Goal: Information Seeking & Learning: Learn about a topic

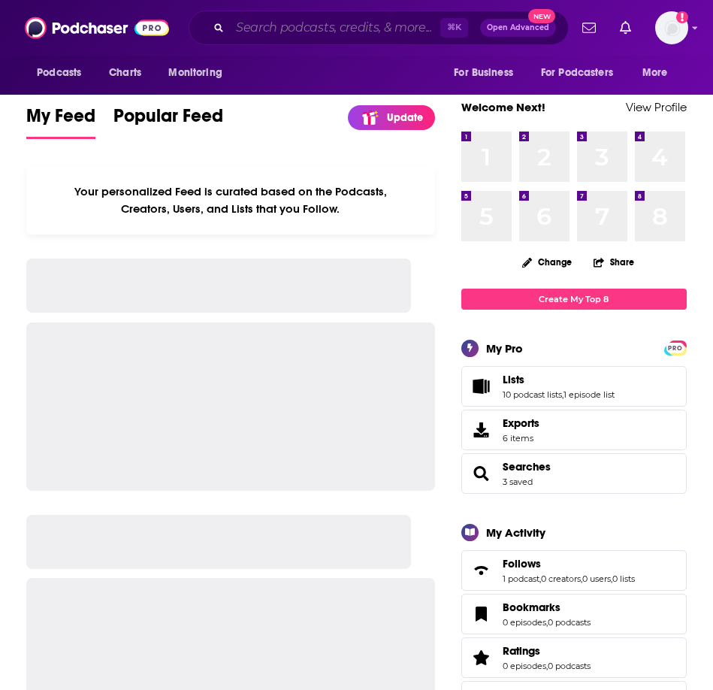
click at [398, 24] on input "Search podcasts, credits, & more..." at bounding box center [335, 28] width 210 height 24
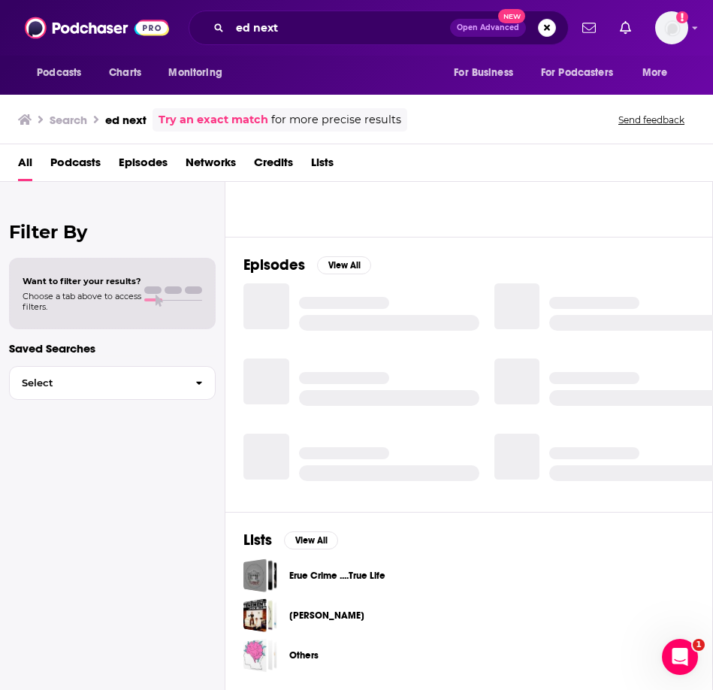
scroll to position [132, 0]
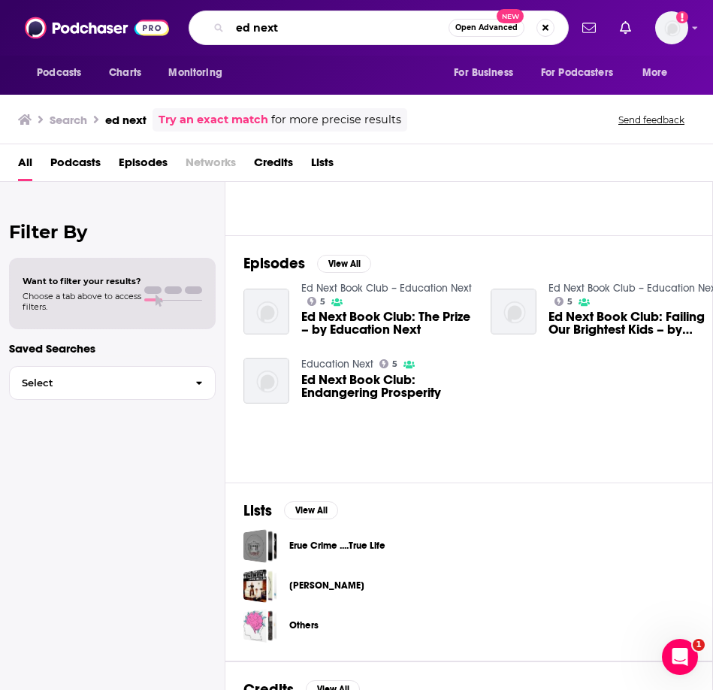
drag, startPoint x: 327, startPoint y: 27, endPoint x: 217, endPoint y: 30, distance: 109.8
click at [217, 31] on div "ed next Open Advanced New" at bounding box center [379, 28] width 380 height 35
paste input "The Principal Center Radio"
type input "The Principal Center Radio"
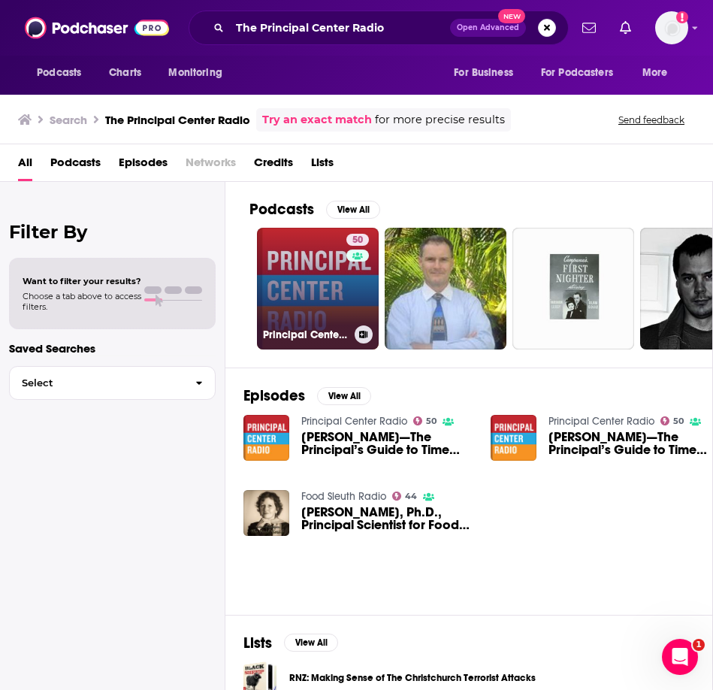
click at [318, 259] on link "50 Principal Center Radio" at bounding box center [318, 289] width 122 height 122
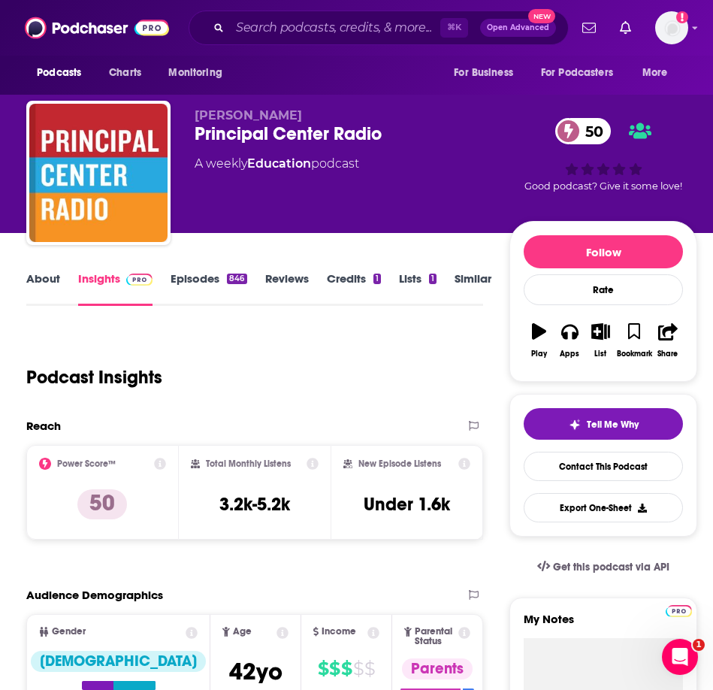
click at [205, 278] on link "Episodes 846" at bounding box center [209, 288] width 76 height 35
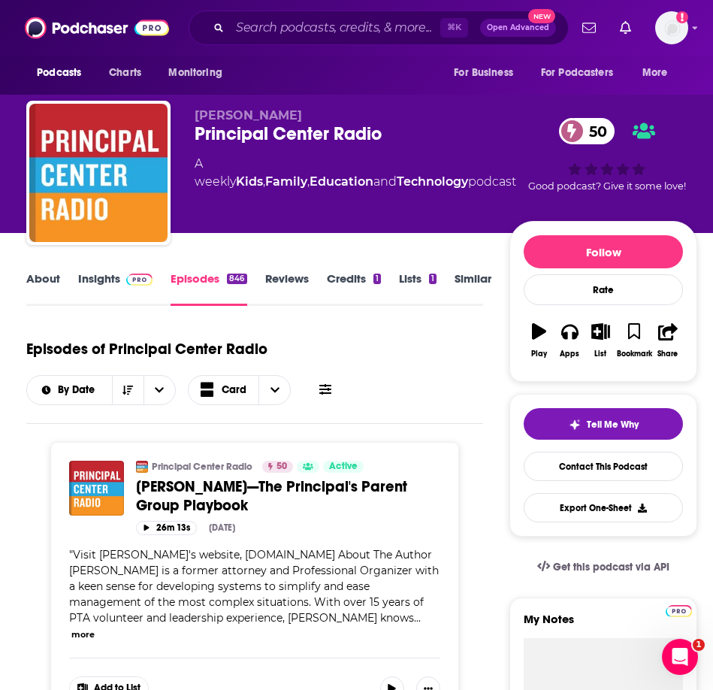
click at [97, 280] on link "Insights" at bounding box center [115, 288] width 74 height 35
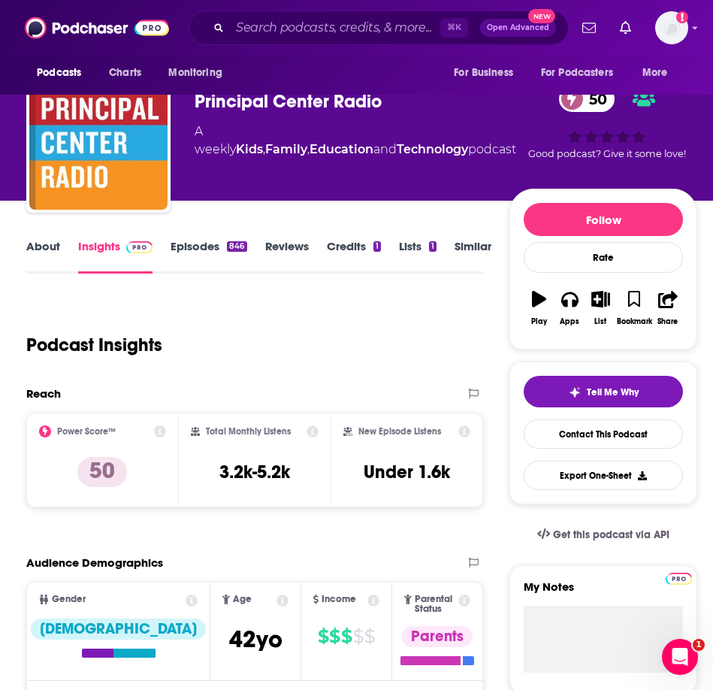
scroll to position [33, 0]
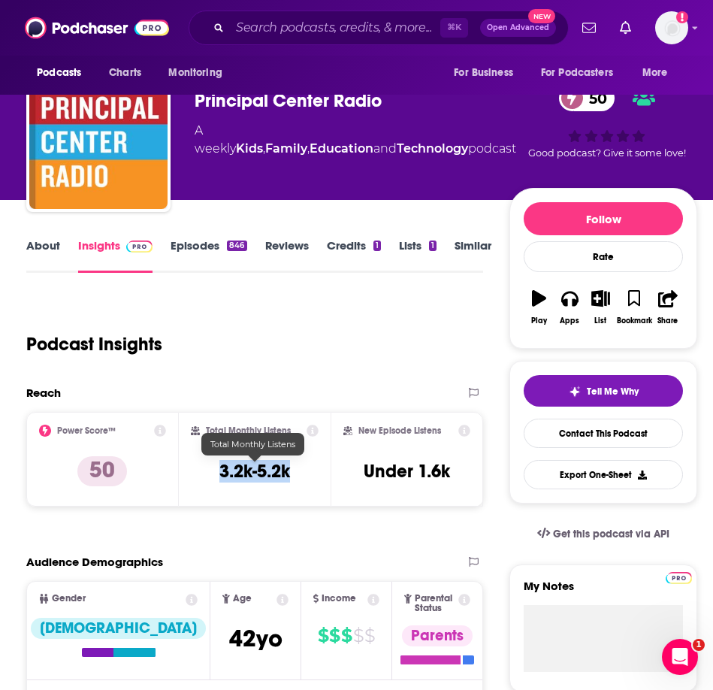
drag, startPoint x: 294, startPoint y: 473, endPoint x: 213, endPoint y: 474, distance: 80.4
click at [213, 474] on div "Total Monthly Listens 3.2k-5.2k" at bounding box center [255, 459] width 128 height 69
copy h3 "3.2k-5.2k"
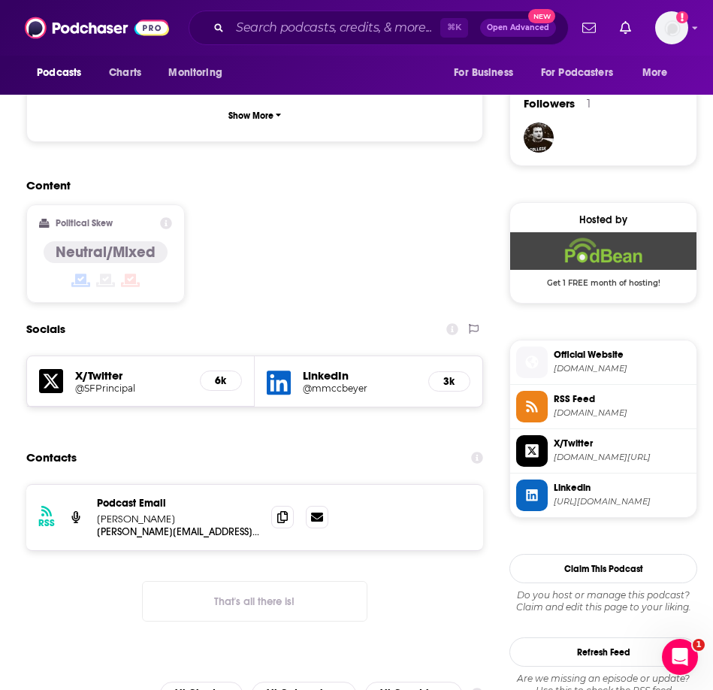
scroll to position [1075, 0]
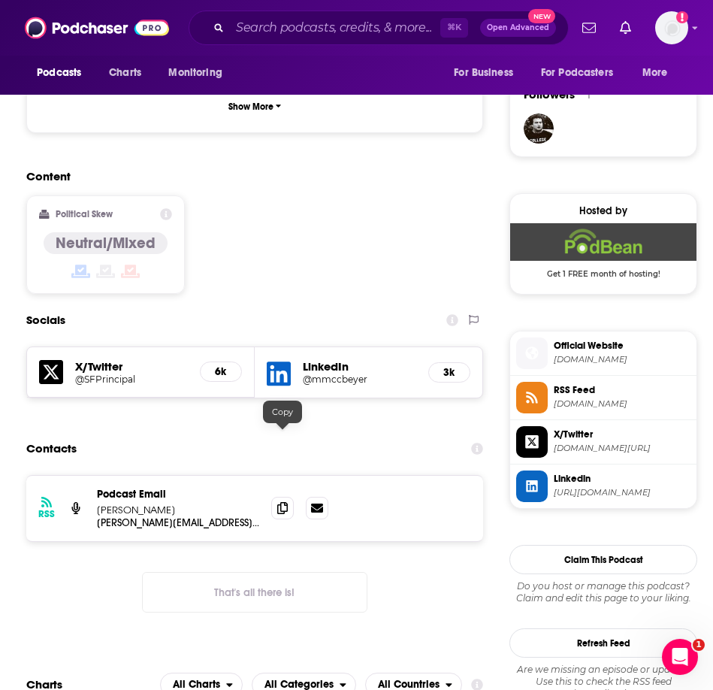
drag, startPoint x: 286, startPoint y: 440, endPoint x: 304, endPoint y: 407, distance: 37.7
click at [286, 502] on icon at bounding box center [282, 508] width 11 height 12
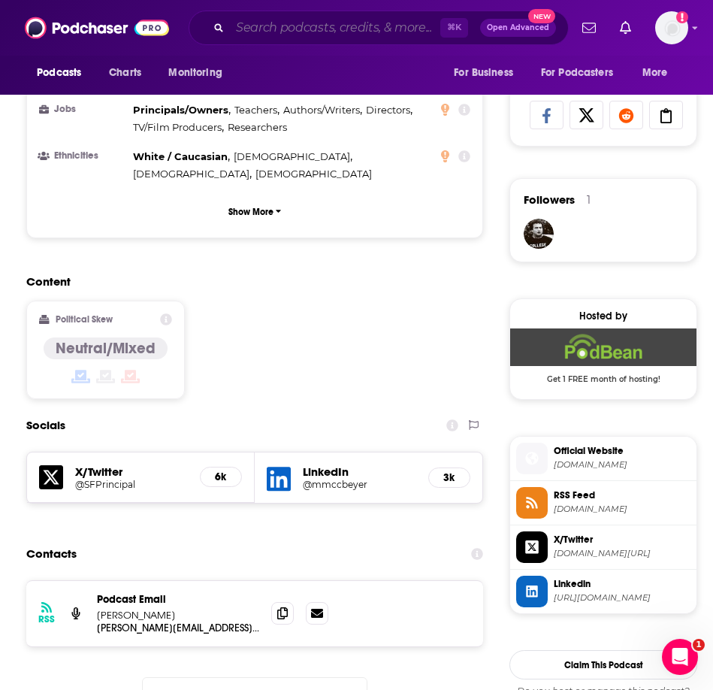
click at [298, 22] on input "Search podcasts, credits, & more..." at bounding box center [335, 28] width 210 height 24
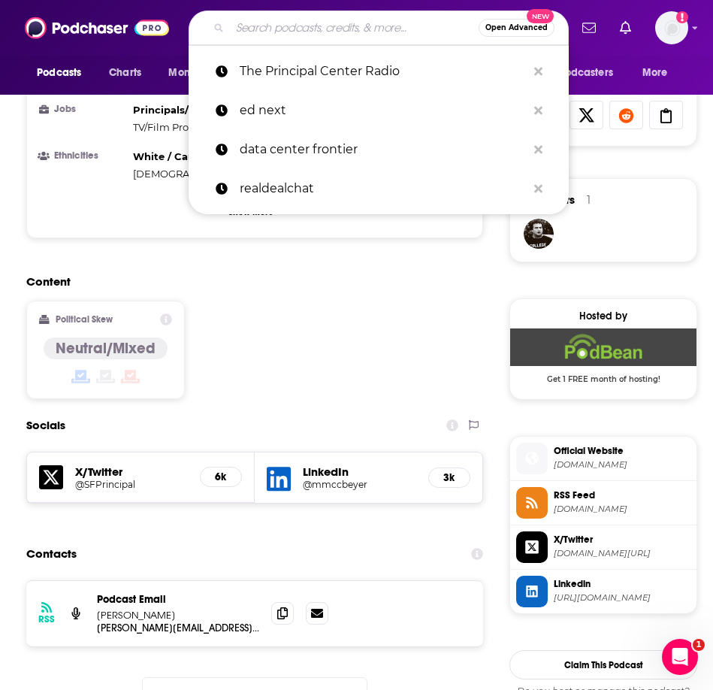
scroll to position [970, 0]
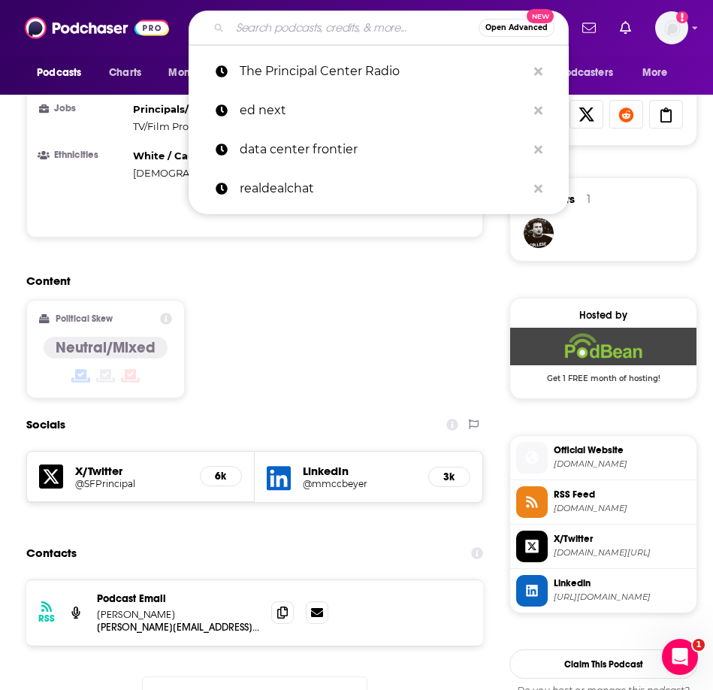
paste input "Leading Equity Podcast"
type input "Leading Equity Podcast"
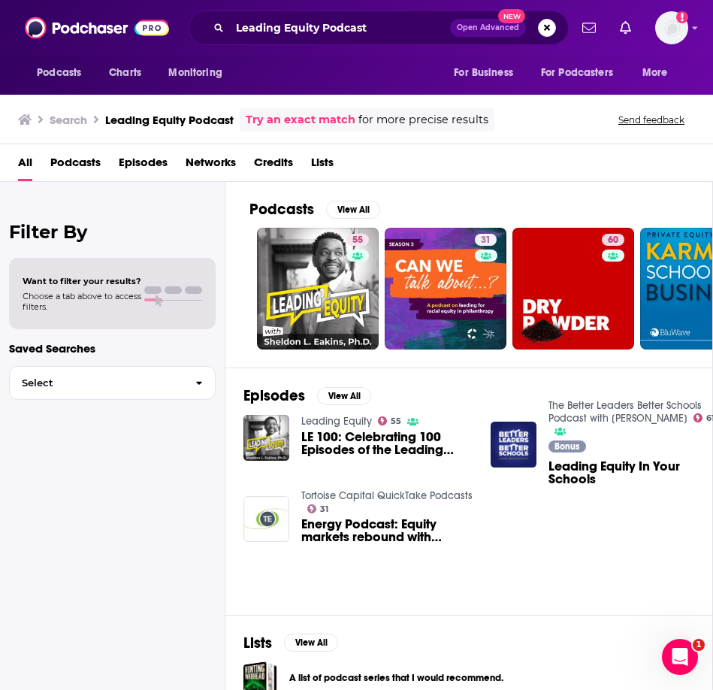
click at [89, 162] on span "Podcasts" at bounding box center [75, 165] width 50 height 31
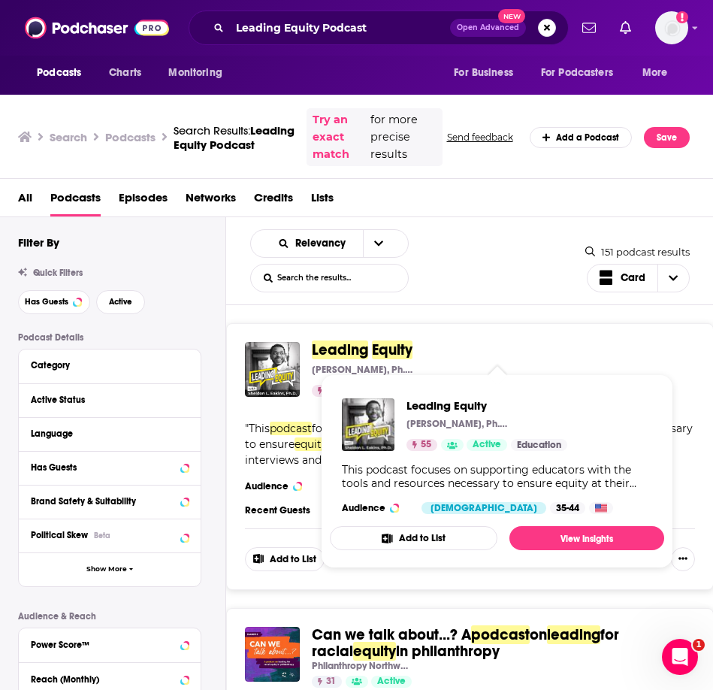
click at [365, 346] on span "Leading" at bounding box center [340, 349] width 56 height 19
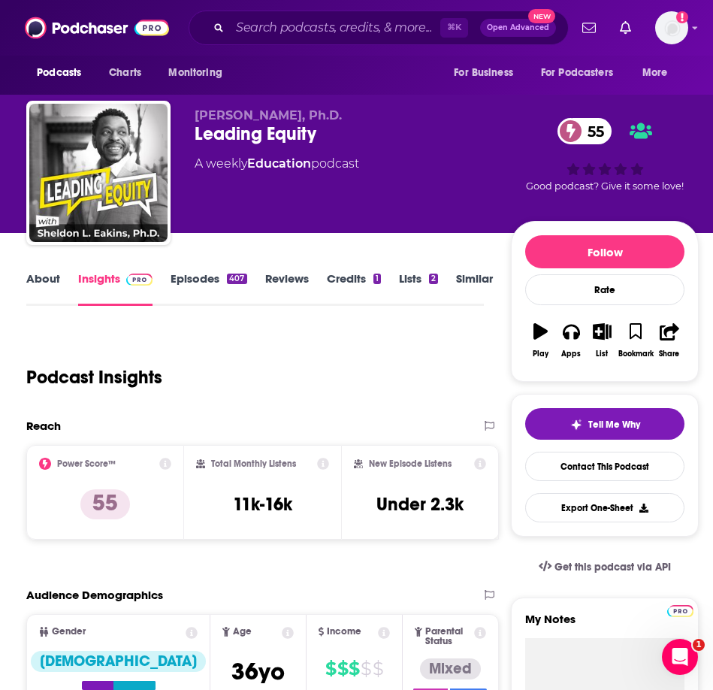
click at [216, 280] on link "Episodes 407" at bounding box center [209, 288] width 76 height 35
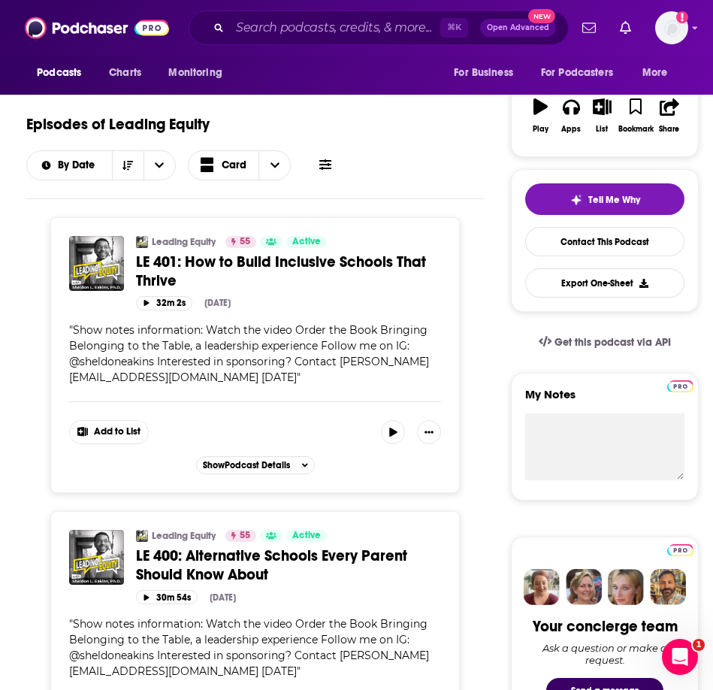
scroll to position [227, 0]
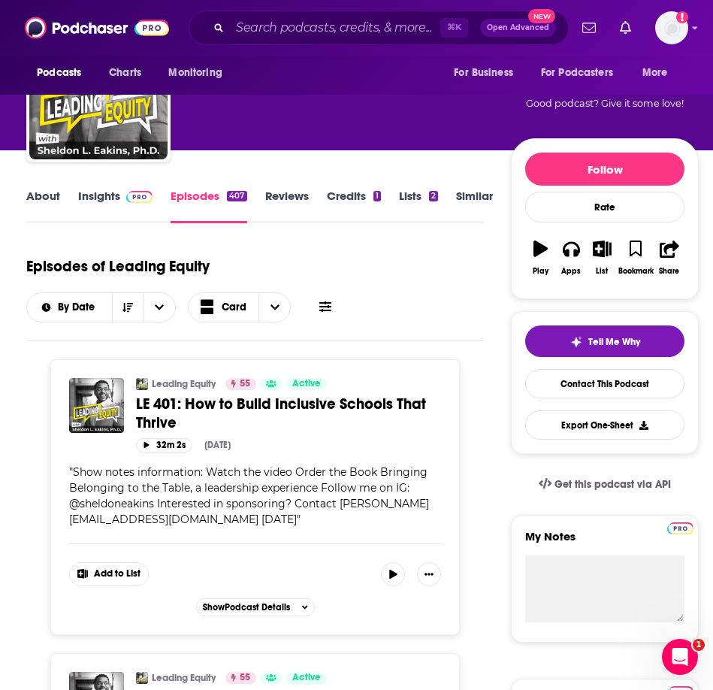
scroll to position [0, 0]
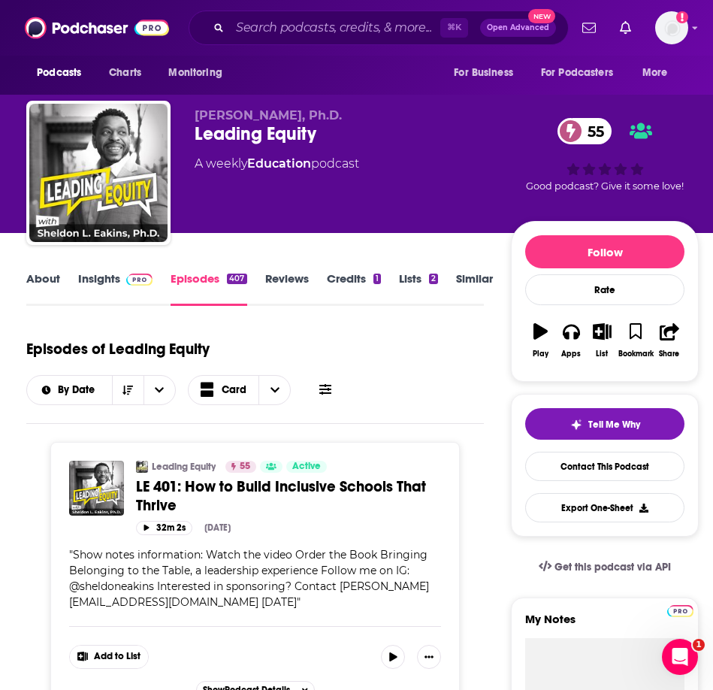
click at [104, 276] on link "Insights" at bounding box center [115, 288] width 74 height 35
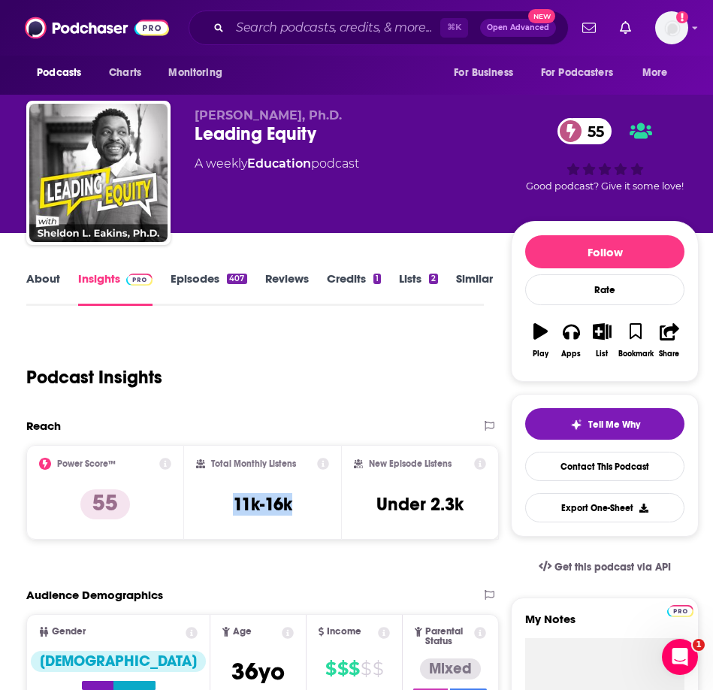
drag, startPoint x: 295, startPoint y: 501, endPoint x: 215, endPoint y: 498, distance: 79.7
click at [215, 498] on div "Total Monthly Listens 11k-16k" at bounding box center [263, 492] width 134 height 69
copy h3 "11k-16k"
drag, startPoint x: 321, startPoint y: 133, endPoint x: 199, endPoint y: 139, distance: 121.9
click at [197, 139] on div "Leading Equity 55" at bounding box center [353, 134] width 316 height 23
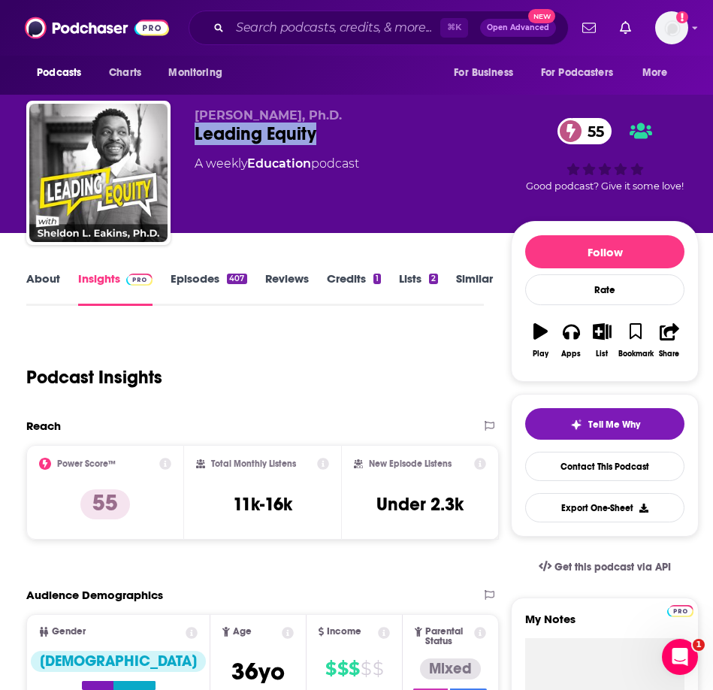
copy h2 "Leading Equity"
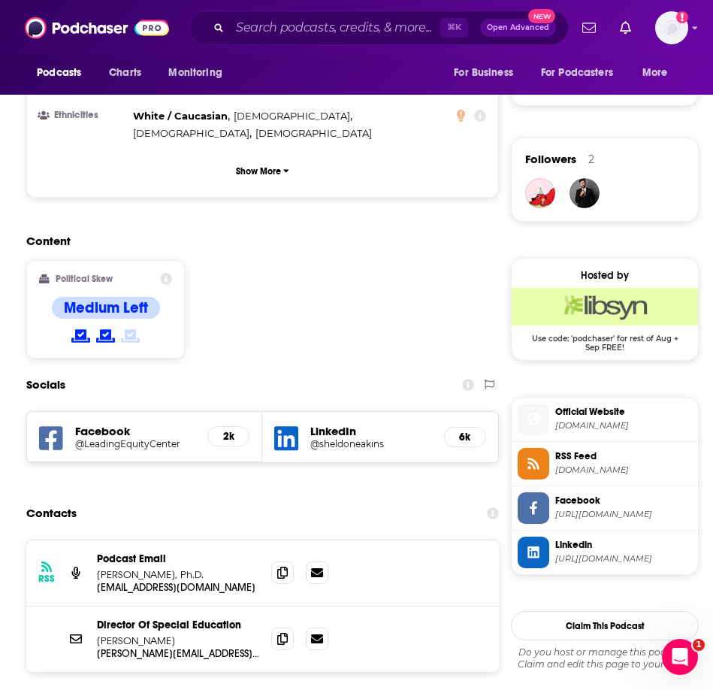
scroll to position [1011, 0]
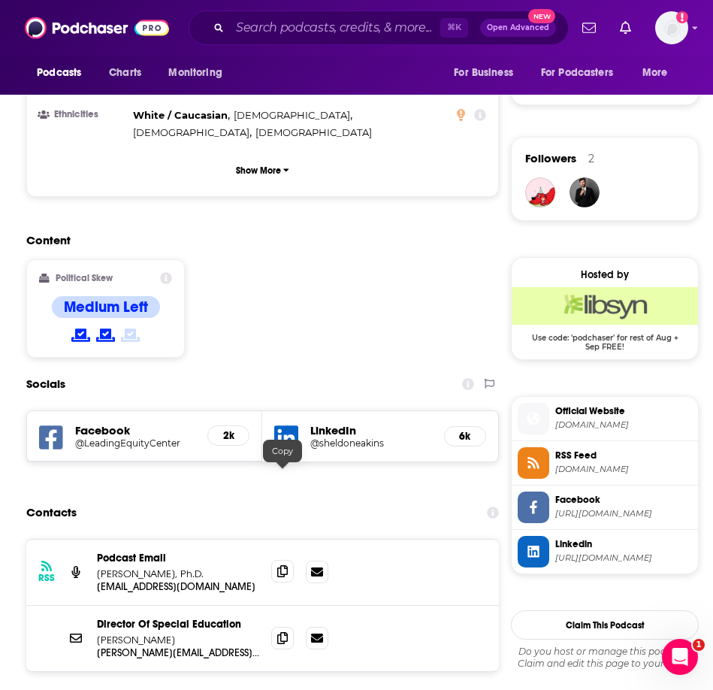
click at [286, 565] on icon at bounding box center [282, 571] width 11 height 12
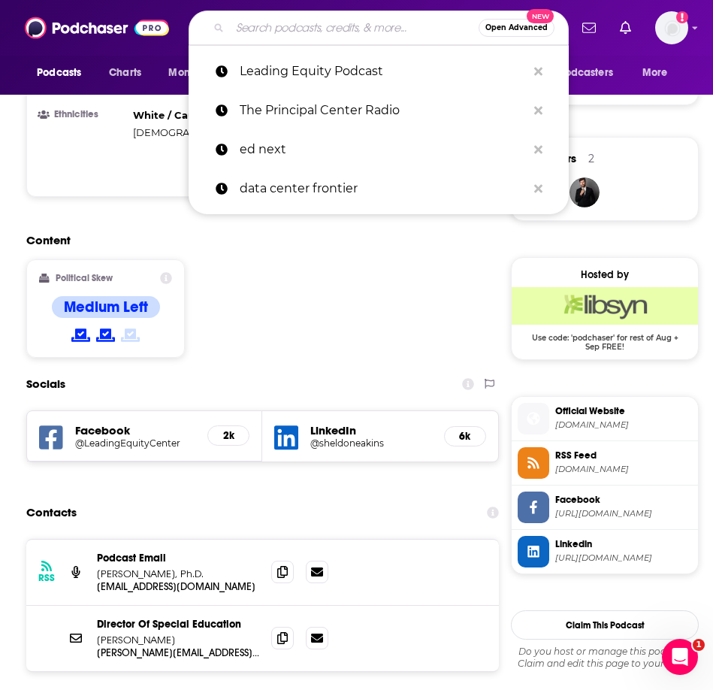
click at [334, 29] on input "Search podcasts, credits, & more..." at bounding box center [354, 28] width 249 height 24
paste input "Better Leaders Better Schools"
type input "Better Leaders Better Schools"
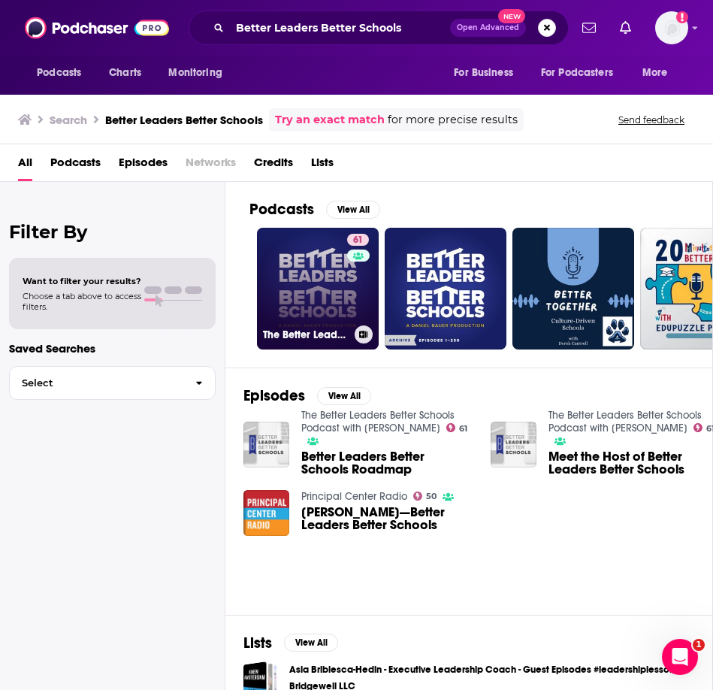
click at [302, 292] on link "61 The Better Leaders Better Schools Podcast with [PERSON_NAME]" at bounding box center [318, 289] width 122 height 122
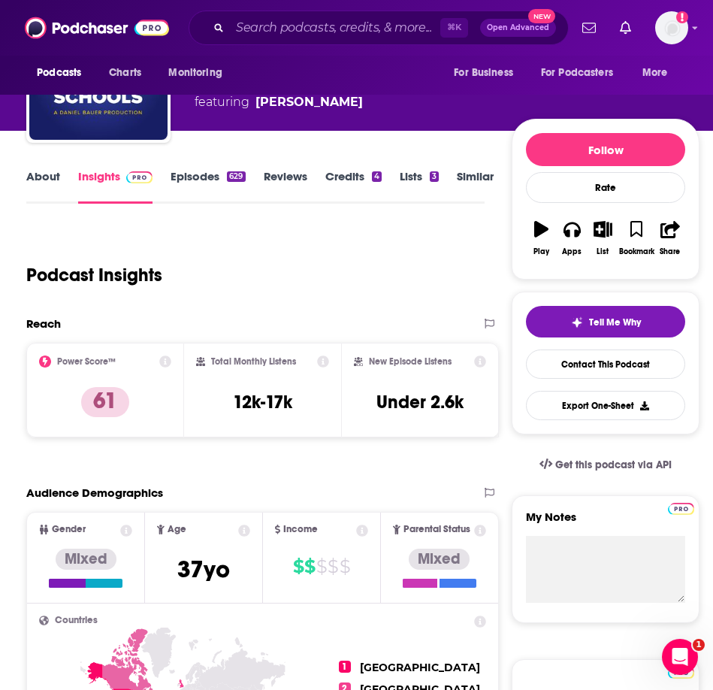
scroll to position [98, 0]
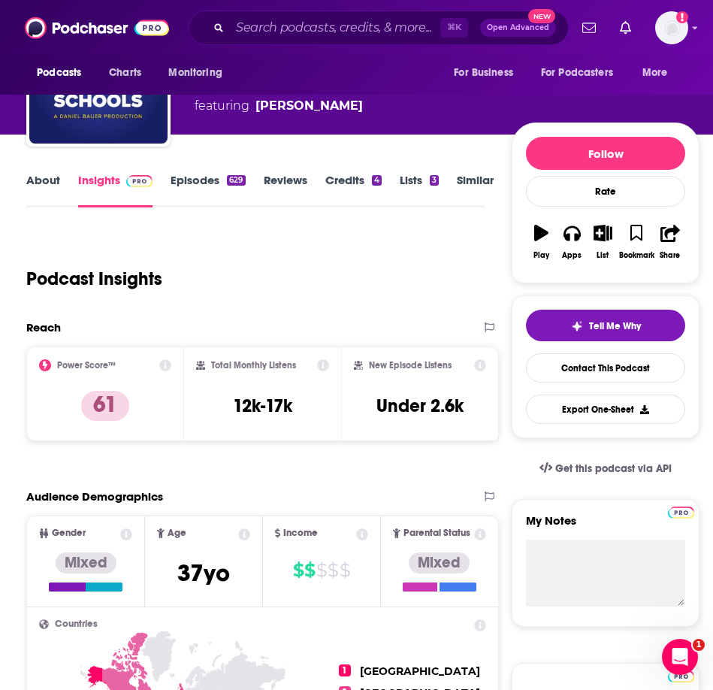
click at [204, 189] on link "Episodes 629" at bounding box center [208, 190] width 74 height 35
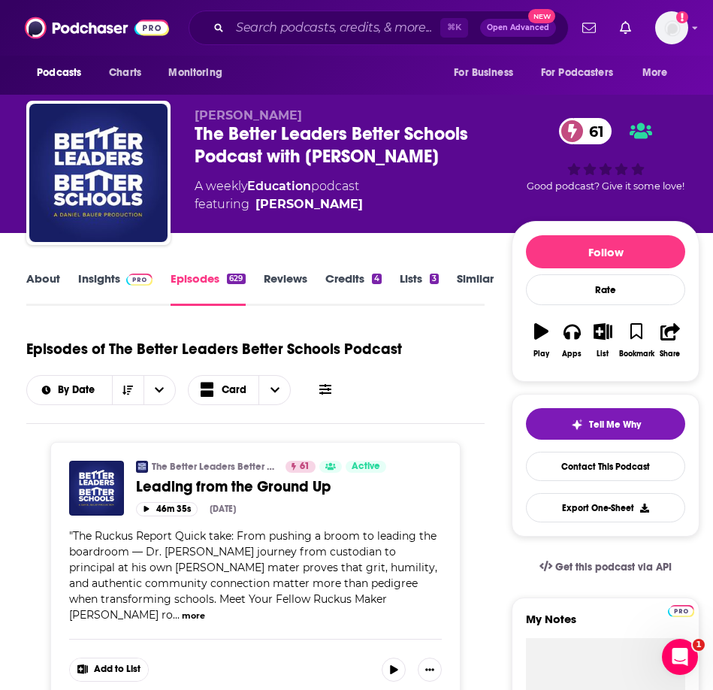
click at [105, 280] on link "Insights" at bounding box center [115, 288] width 74 height 35
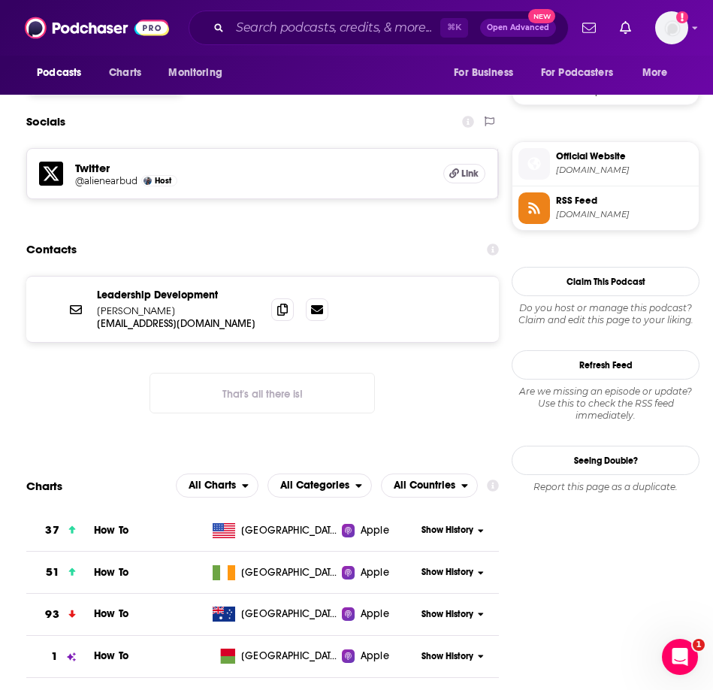
scroll to position [1267, 0]
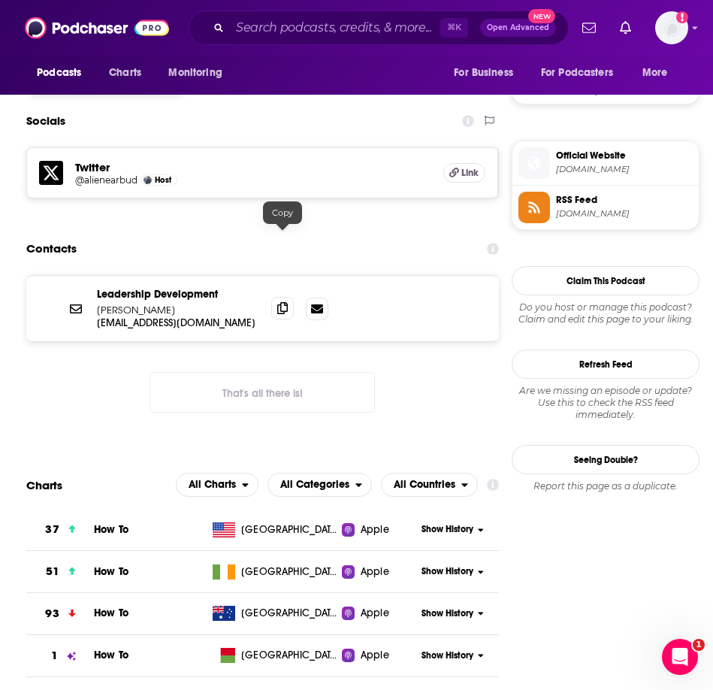
click at [282, 302] on icon at bounding box center [282, 308] width 11 height 12
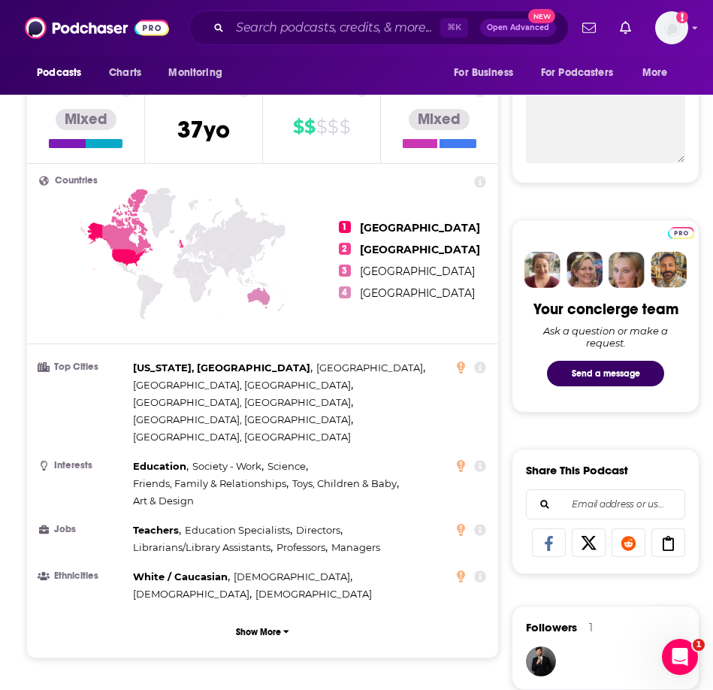
scroll to position [306, 0]
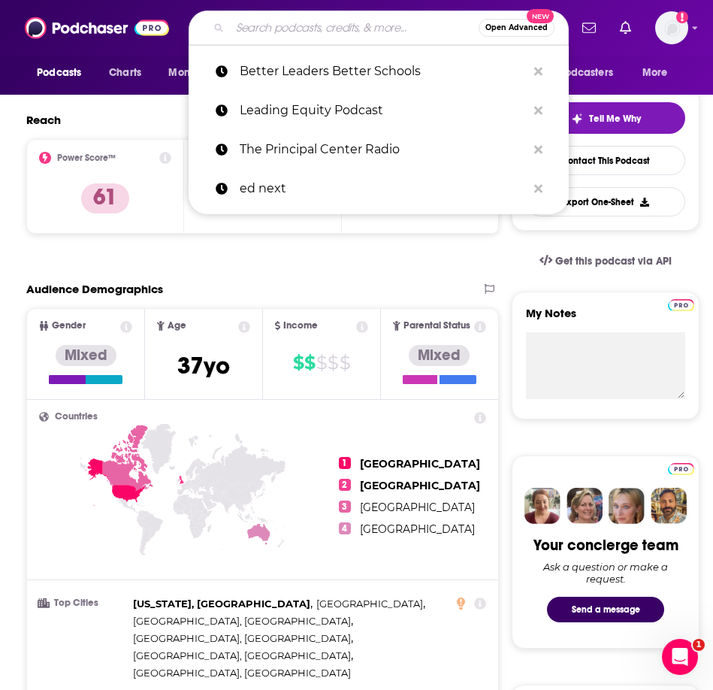
click at [395, 26] on input "Search podcasts, credits, & more..." at bounding box center [354, 28] width 249 height 24
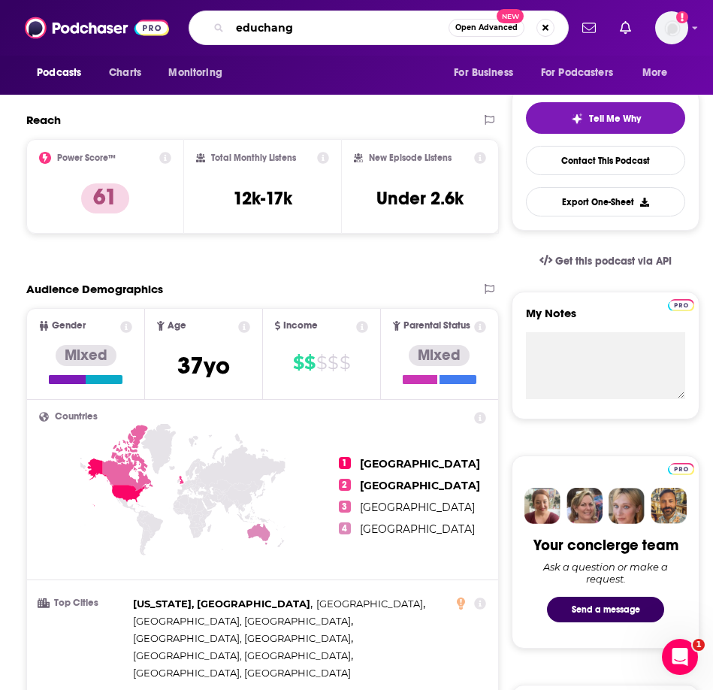
type input "educhange"
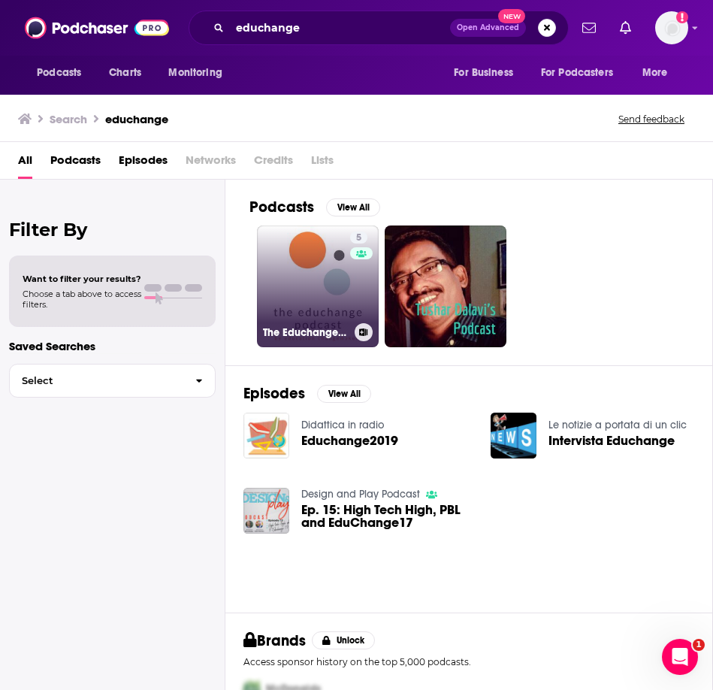
click at [286, 275] on link "5 The Educhange Podcast" at bounding box center [318, 286] width 122 height 122
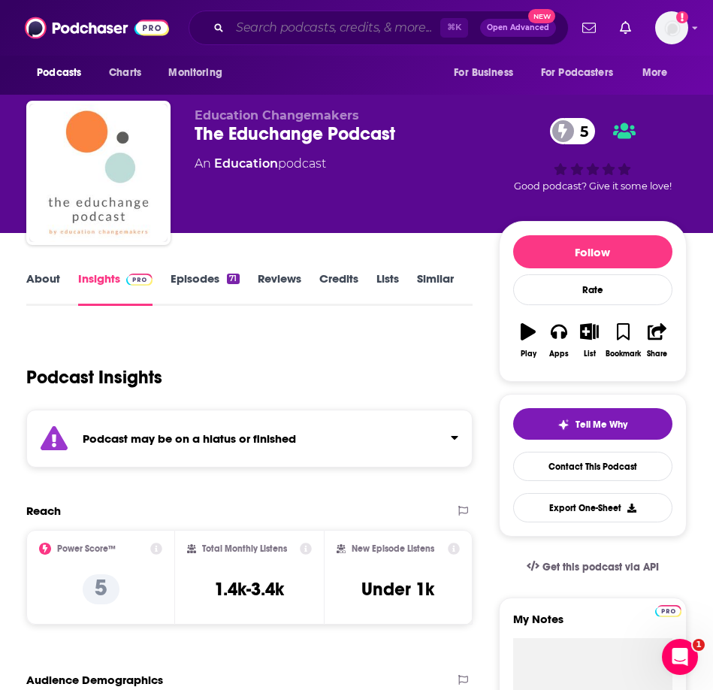
click at [287, 23] on input "Search podcasts, credits, & more..." at bounding box center [335, 28] width 210 height 24
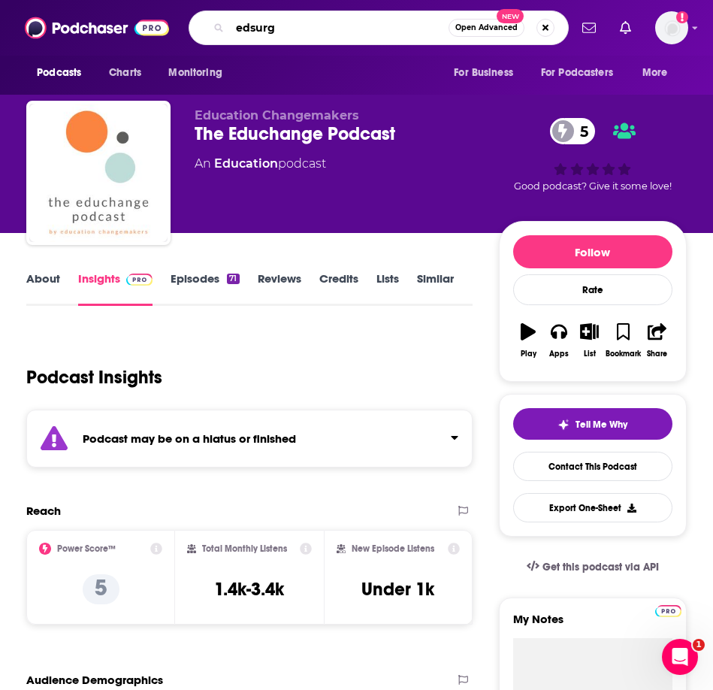
type input "edsurge"
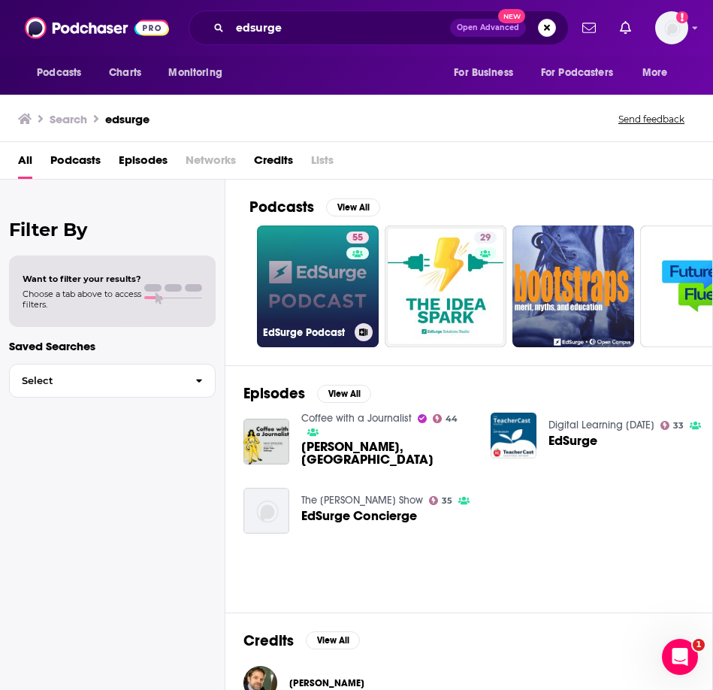
click at [313, 307] on link "55 EdSurge Podcast" at bounding box center [318, 286] width 122 height 122
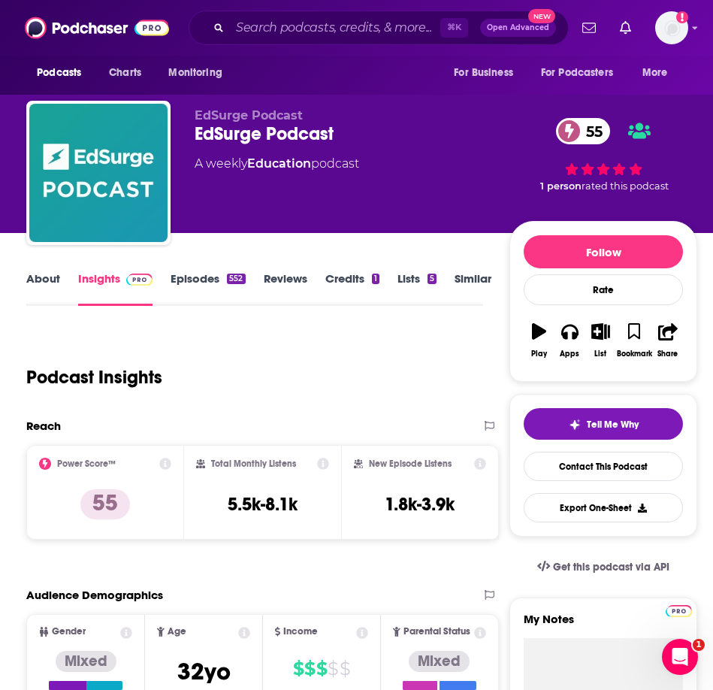
scroll to position [71, 0]
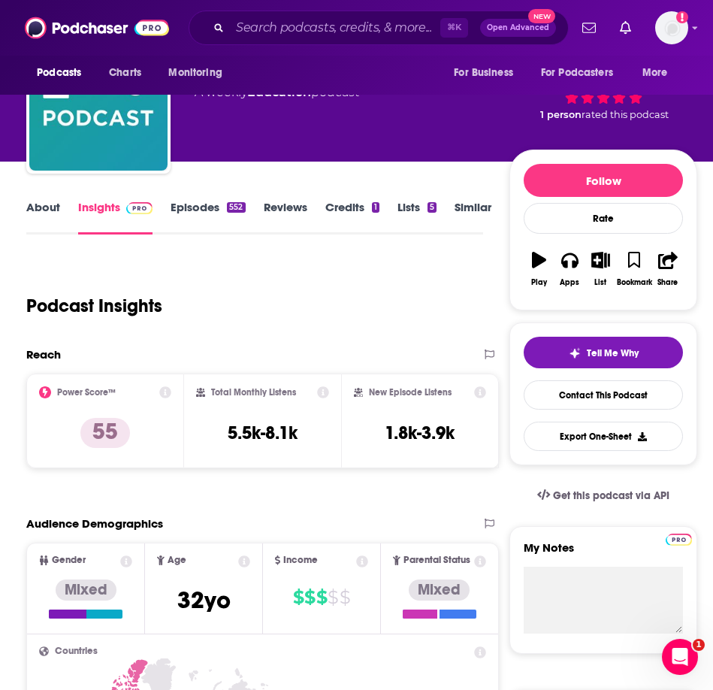
click at [203, 207] on link "Episodes 552" at bounding box center [208, 217] width 74 height 35
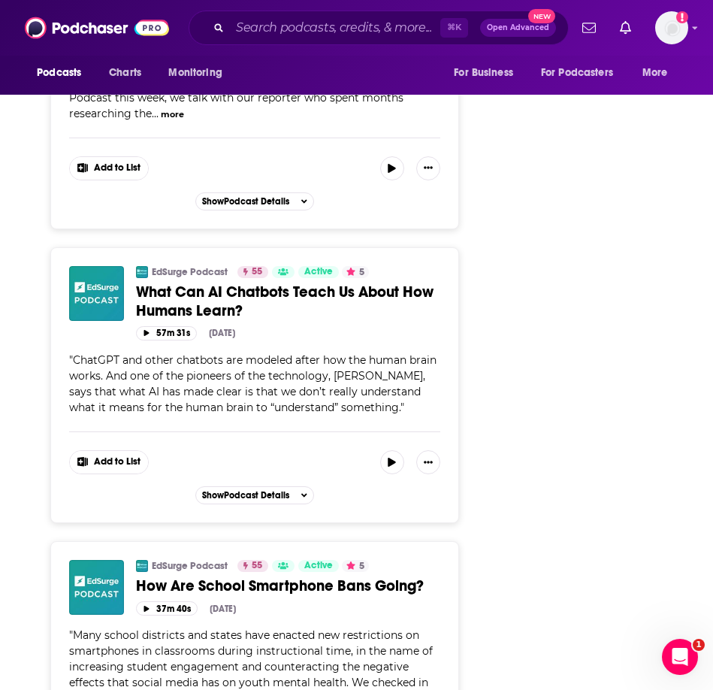
scroll to position [4958, 0]
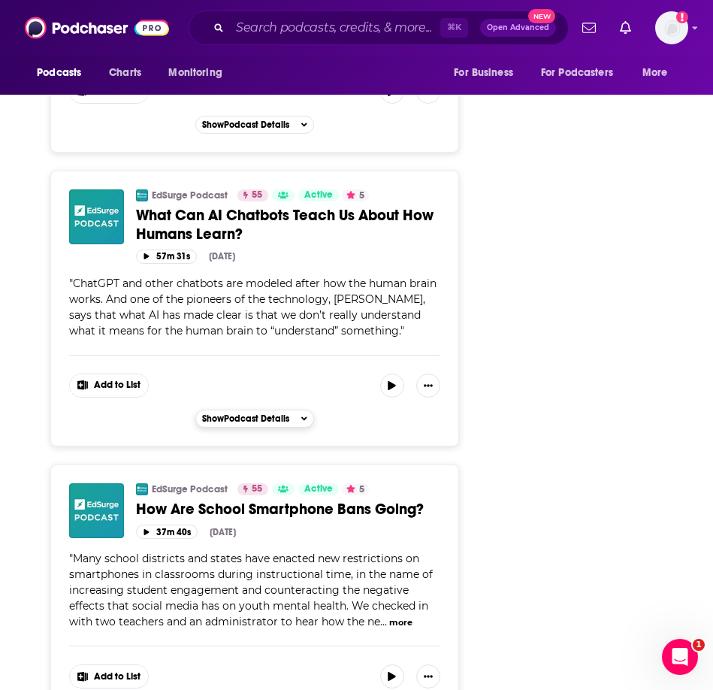
click at [288, 413] on span "Show Podcast Details" at bounding box center [245, 418] width 87 height 11
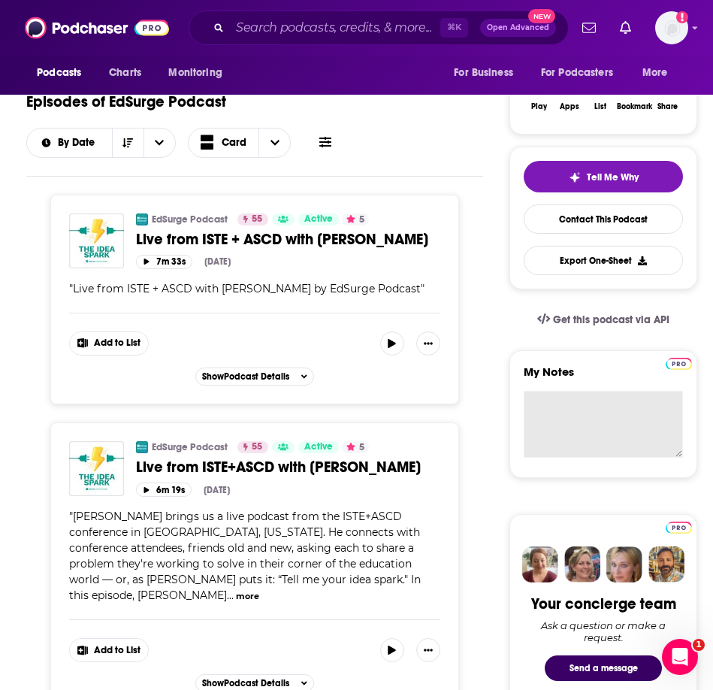
scroll to position [0, 0]
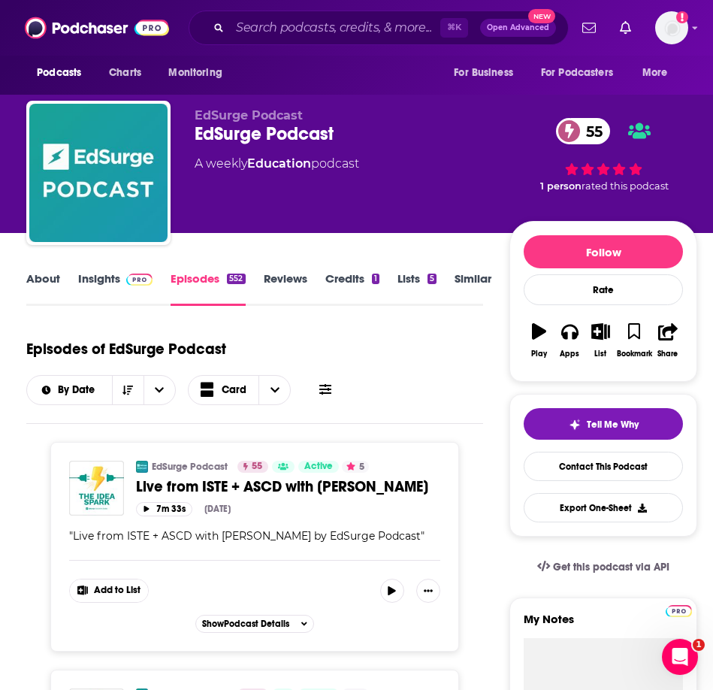
click at [118, 274] on link "Insights" at bounding box center [115, 288] width 74 height 35
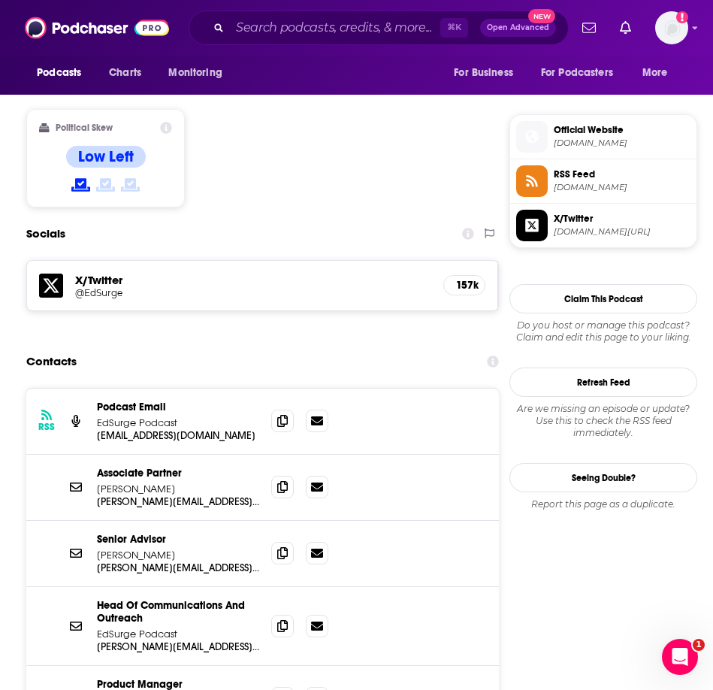
scroll to position [1152, 0]
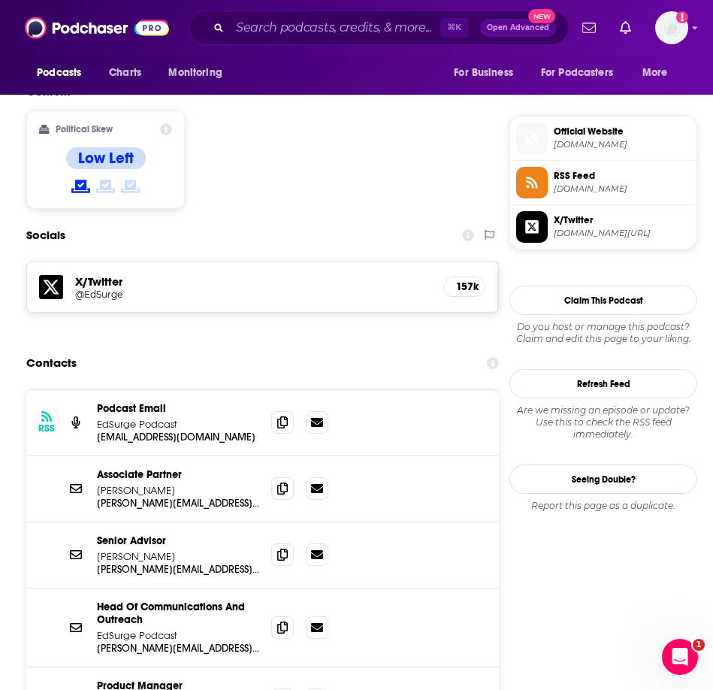
click at [283, 416] on icon at bounding box center [282, 422] width 11 height 12
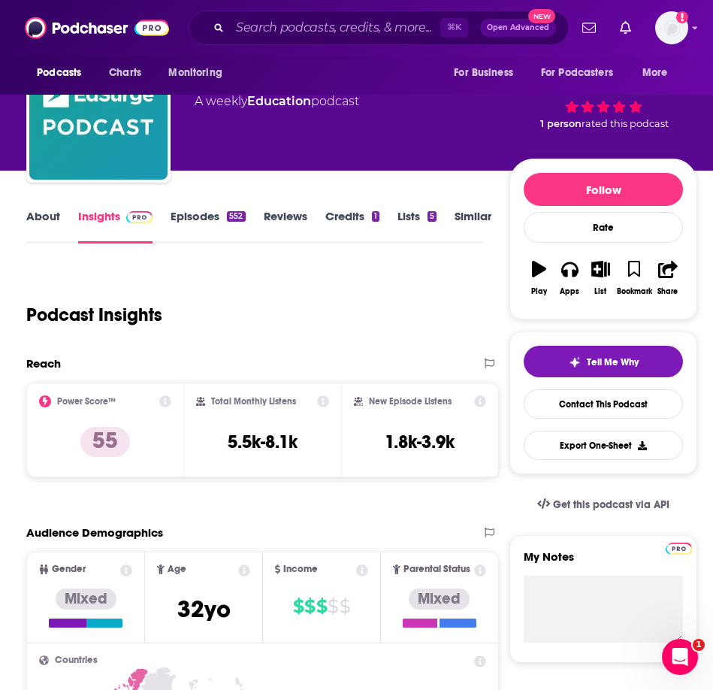
scroll to position [0, 0]
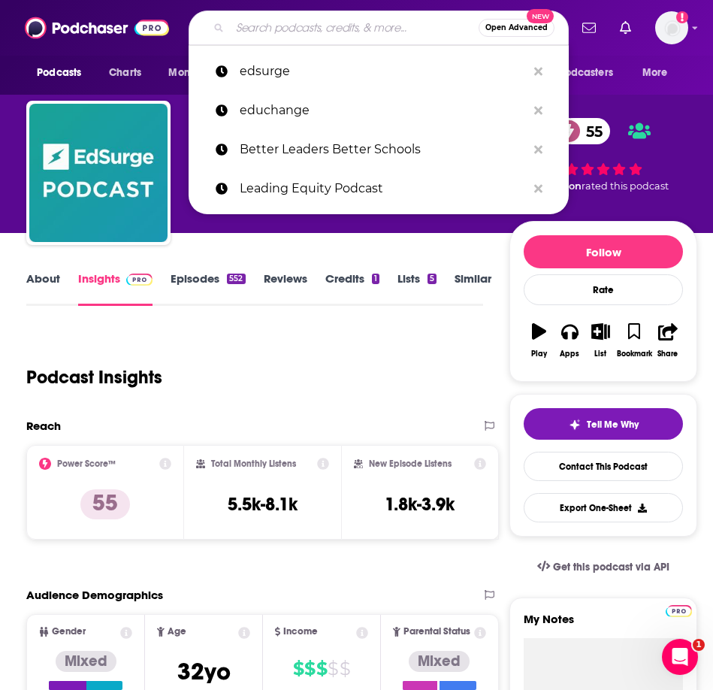
click at [320, 26] on input "Search podcasts, credits, & more..." at bounding box center [354, 28] width 249 height 24
type input "y"
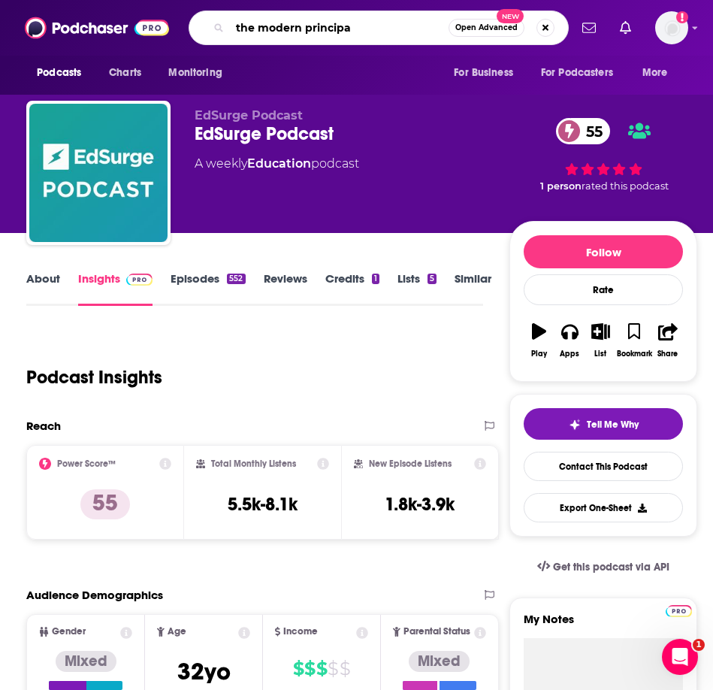
type input "the modern principal"
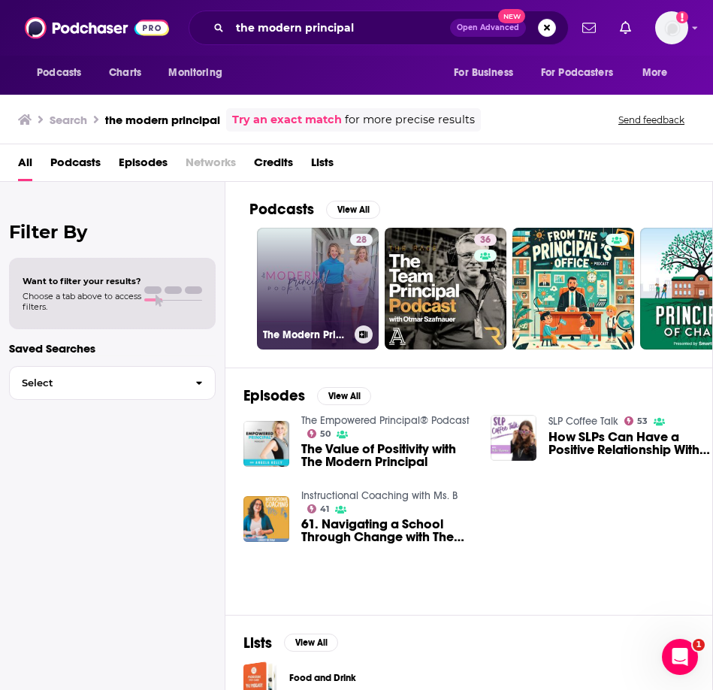
click at [309, 276] on link "28 The Modern Principal Podcast" at bounding box center [318, 289] width 122 height 122
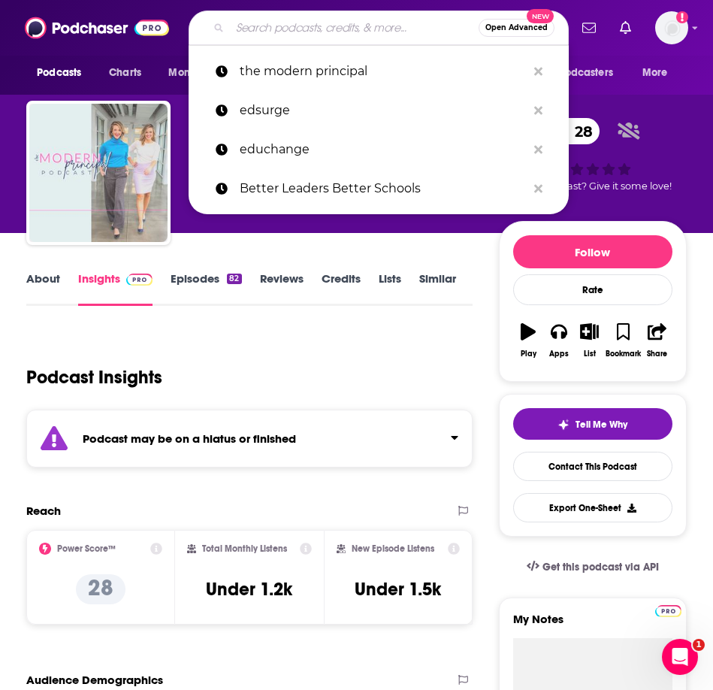
click at [273, 26] on input "Search podcasts, credits, & more..." at bounding box center [354, 28] width 249 height 24
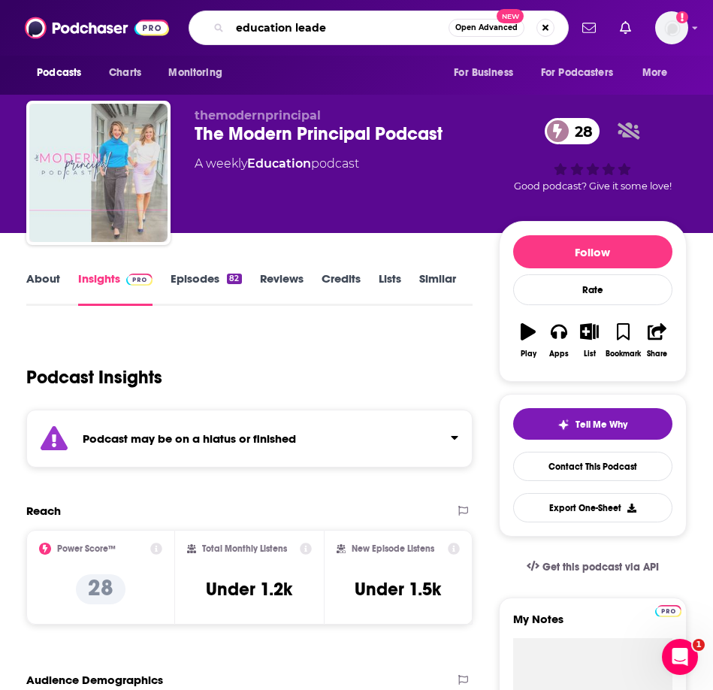
type input "education leader"
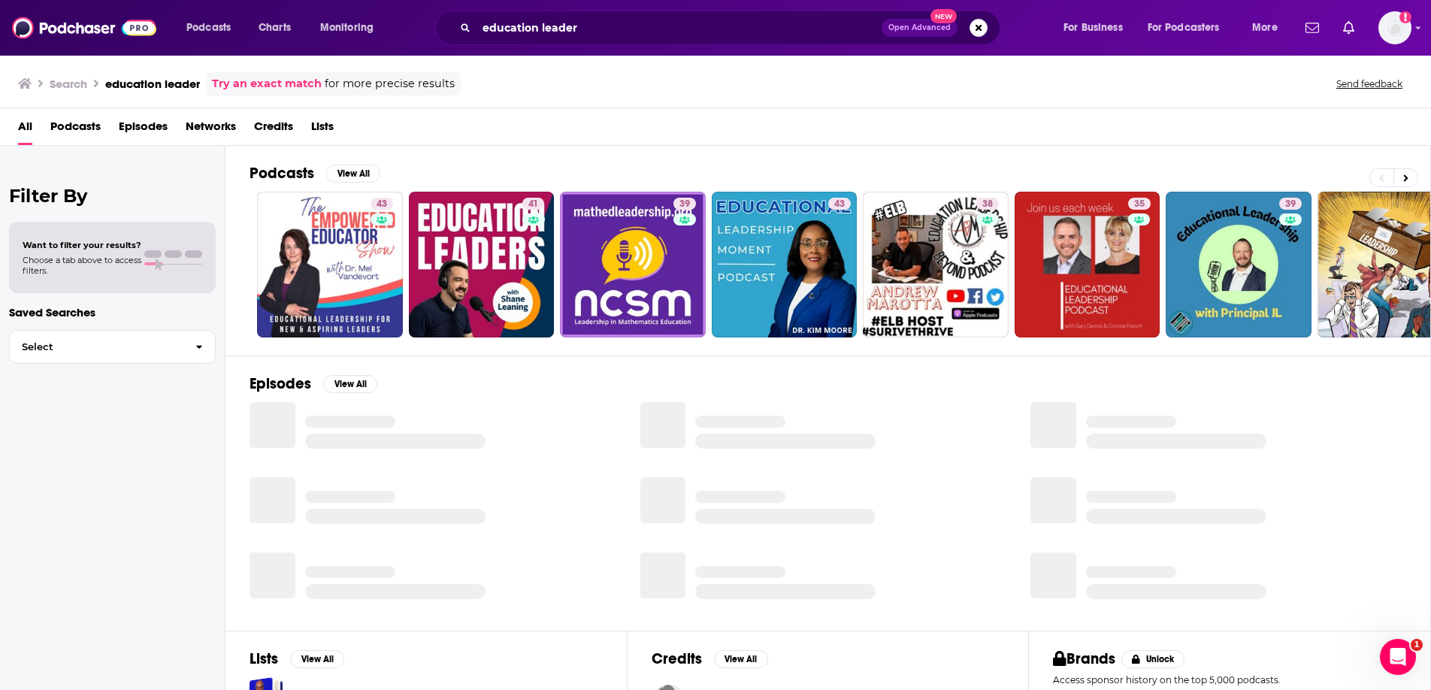
click at [79, 124] on span "Podcasts" at bounding box center [75, 129] width 50 height 31
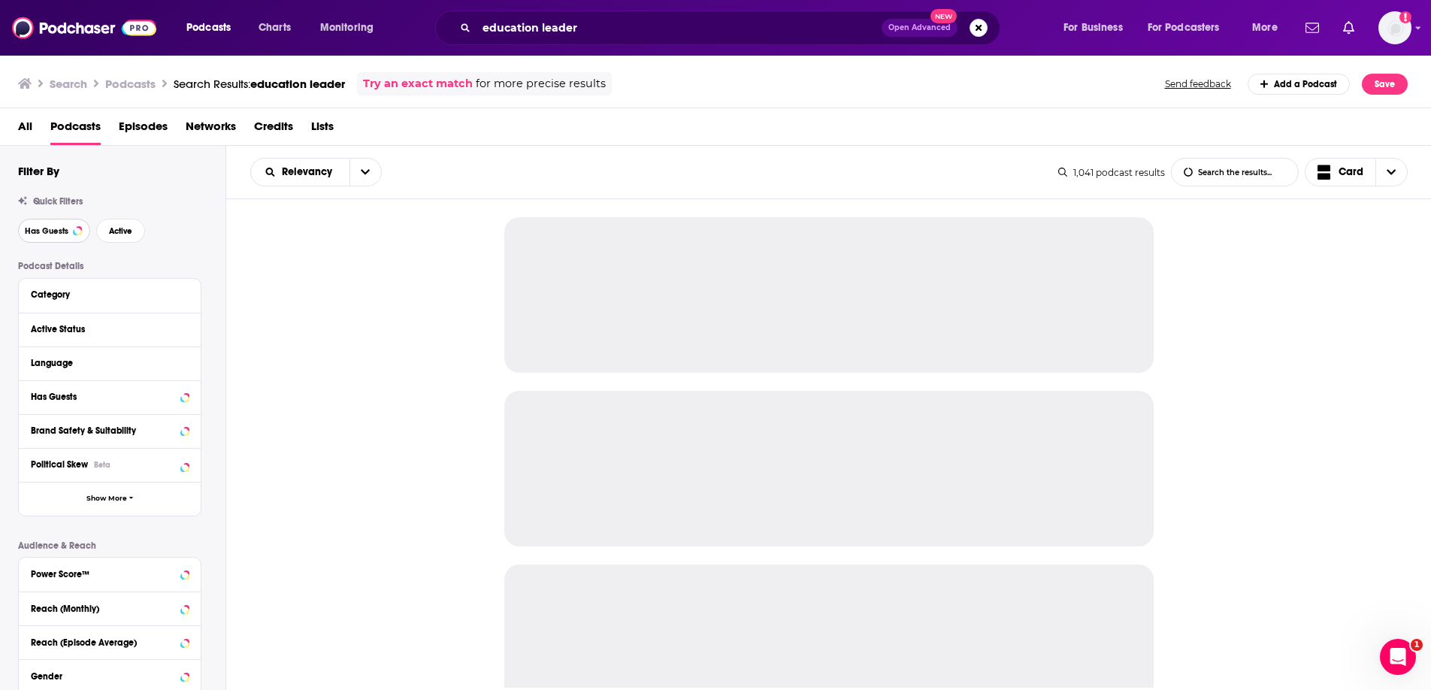
drag, startPoint x: 70, startPoint y: 236, endPoint x: 82, endPoint y: 233, distance: 12.4
click at [70, 236] on button "Has Guests" at bounding box center [54, 231] width 72 height 24
click at [123, 228] on span "Active" at bounding box center [120, 231] width 23 height 8
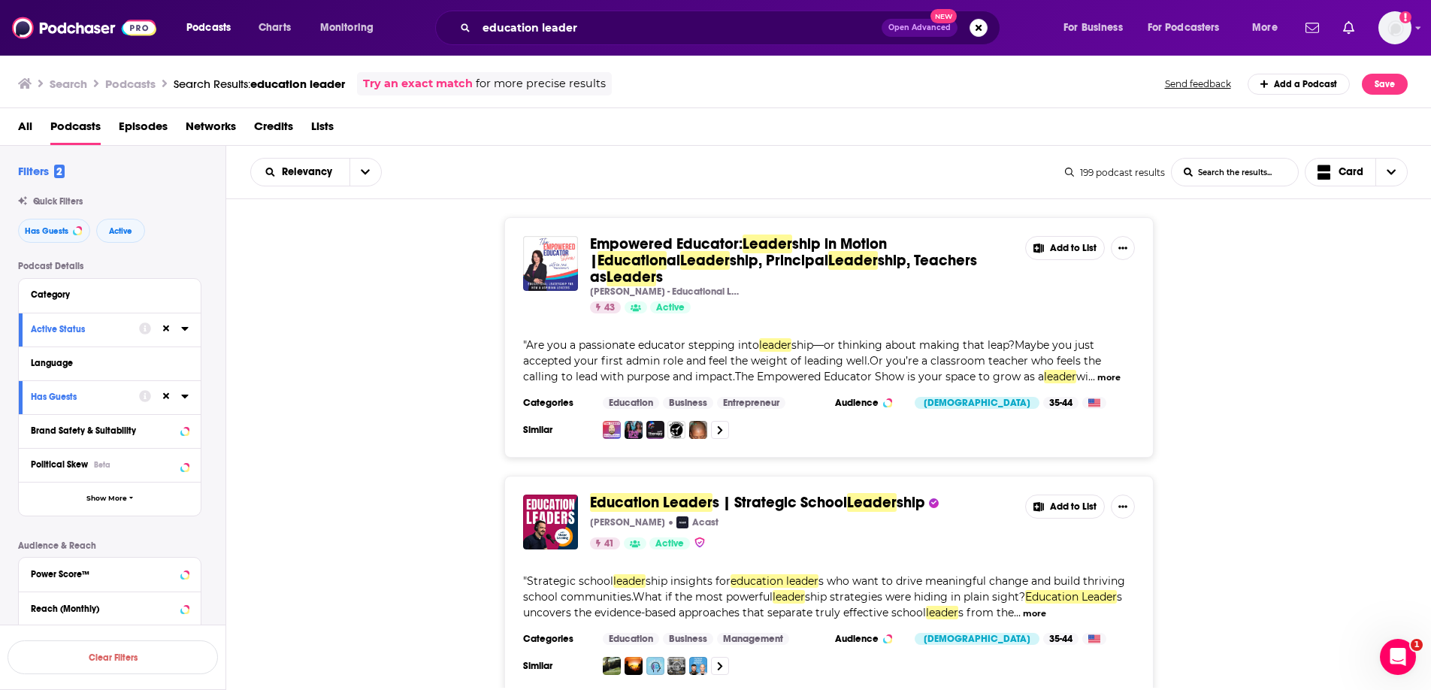
click at [713, 354] on div "Empowered Educator: Leader ship in Motion | Education al Leader ship, Principal…" at bounding box center [829, 337] width 1206 height 241
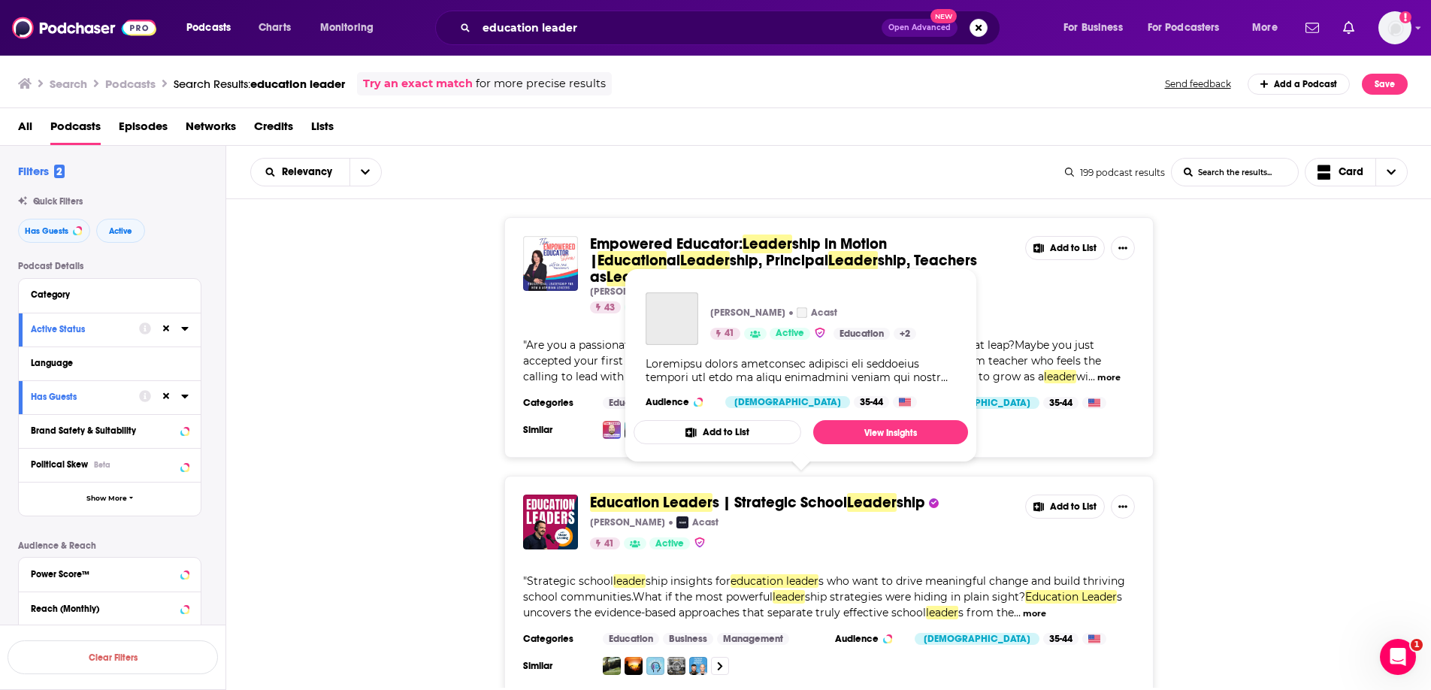
click at [713, 471] on span "[PERSON_NAME] Acast 41 Active Education + 2 Audience [DEMOGRAPHIC_DATA] 35-44 A…" at bounding box center [801, 365] width 353 height 212
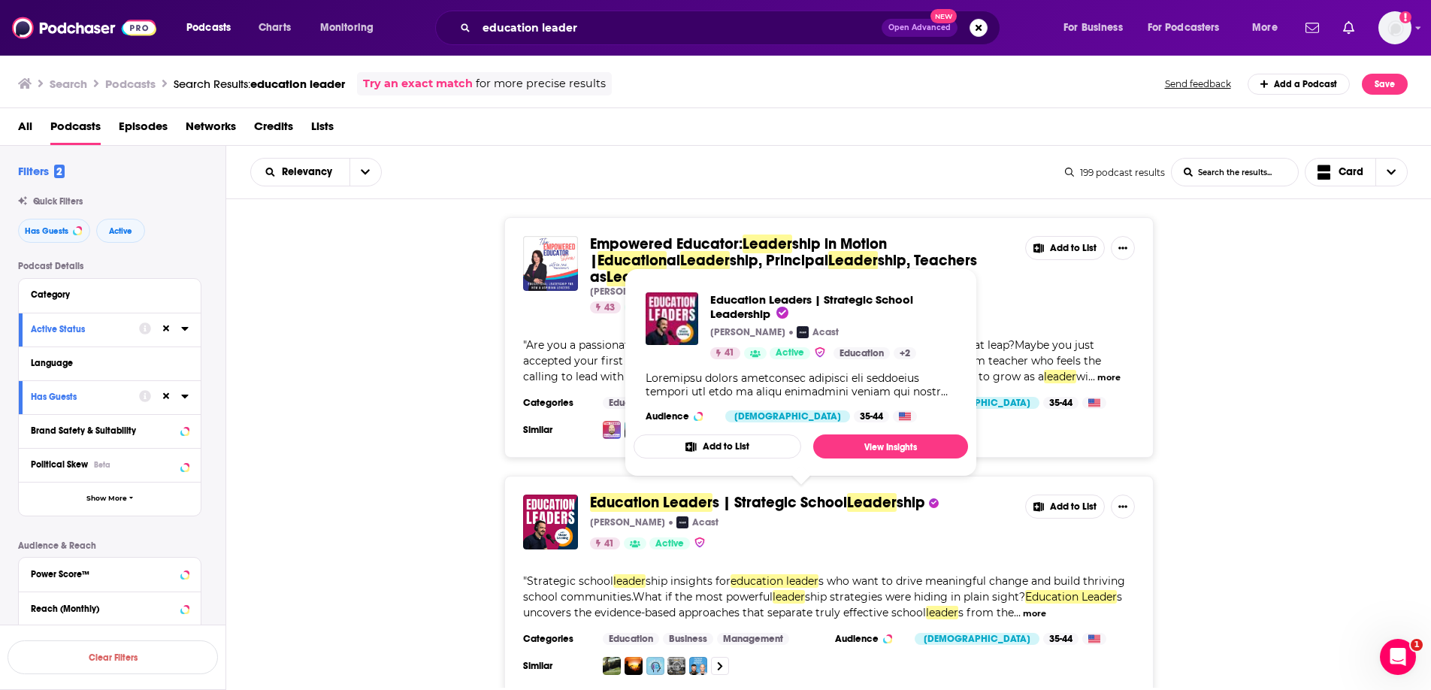
click at [696, 485] on span "Education Leaders | Strategic School Leadership [PERSON_NAME] Acast 41 Active E…" at bounding box center [801, 372] width 353 height 226
click at [643, 482] on span "Education Leaders | Strategic School Leadership [PERSON_NAME] Acast 41 Active E…" at bounding box center [801, 372] width 353 height 226
click at [682, 493] on span "Education Leader" at bounding box center [651, 502] width 123 height 19
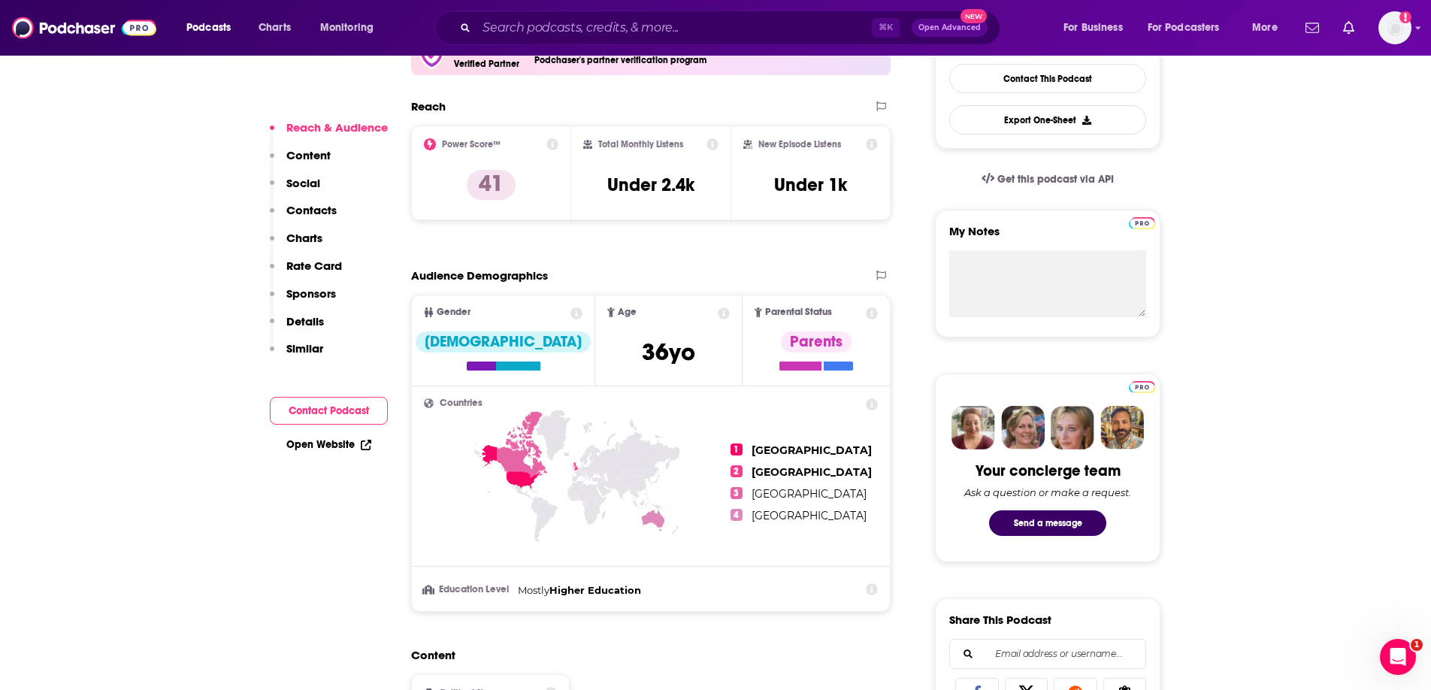
scroll to position [402, 0]
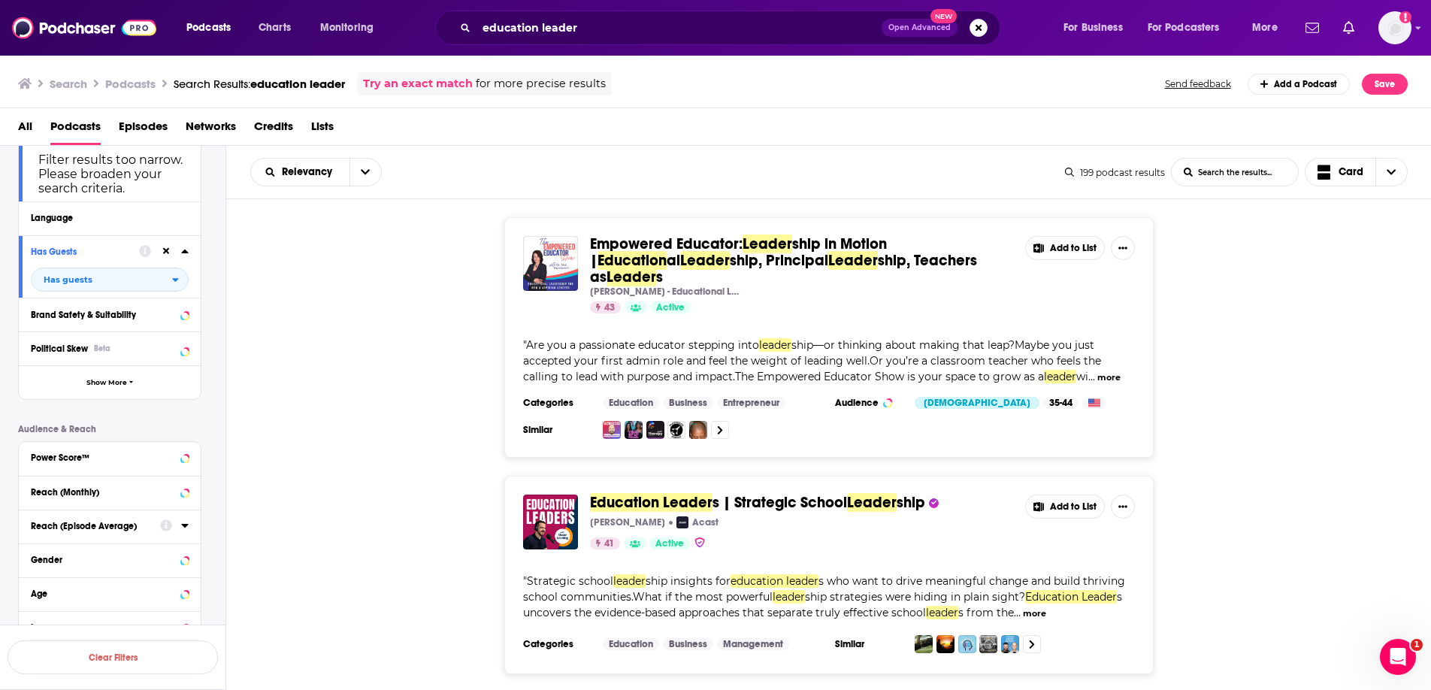
scroll to position [211, 0]
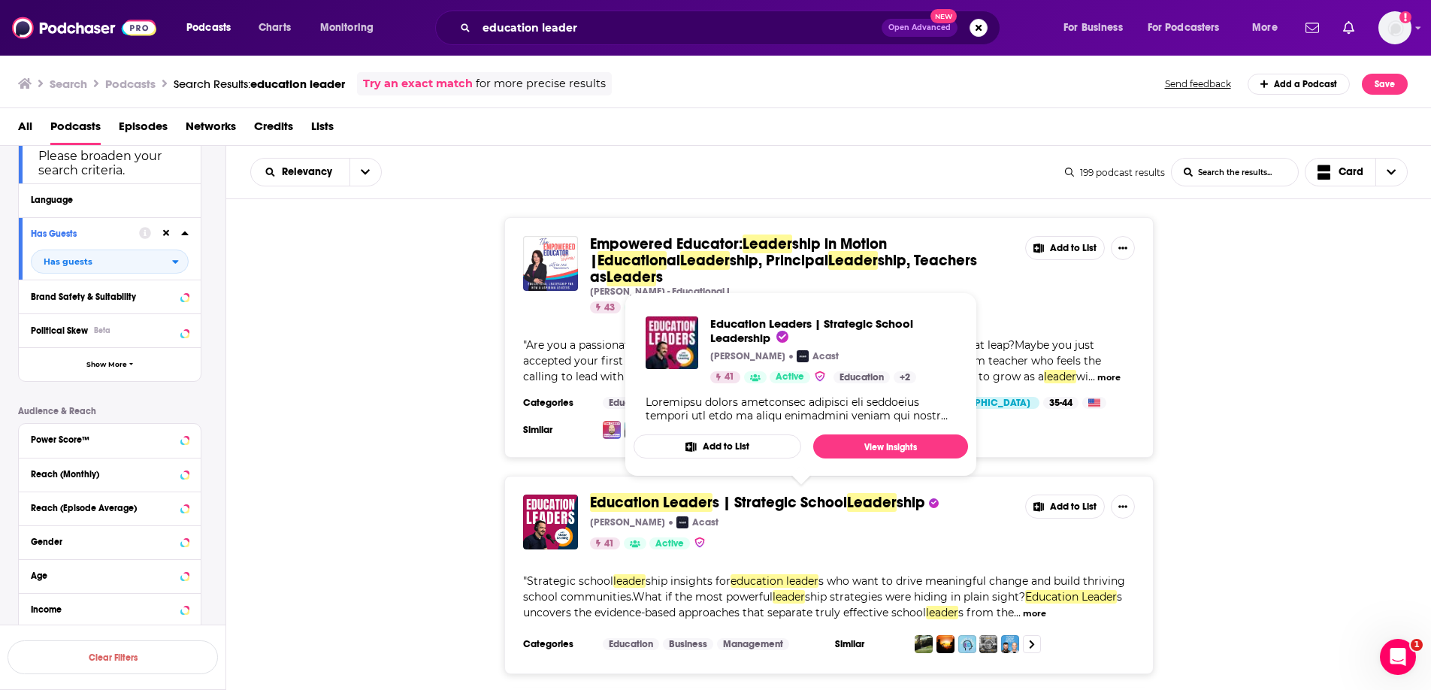
click at [699, 493] on span "Education Leader" at bounding box center [651, 502] width 123 height 19
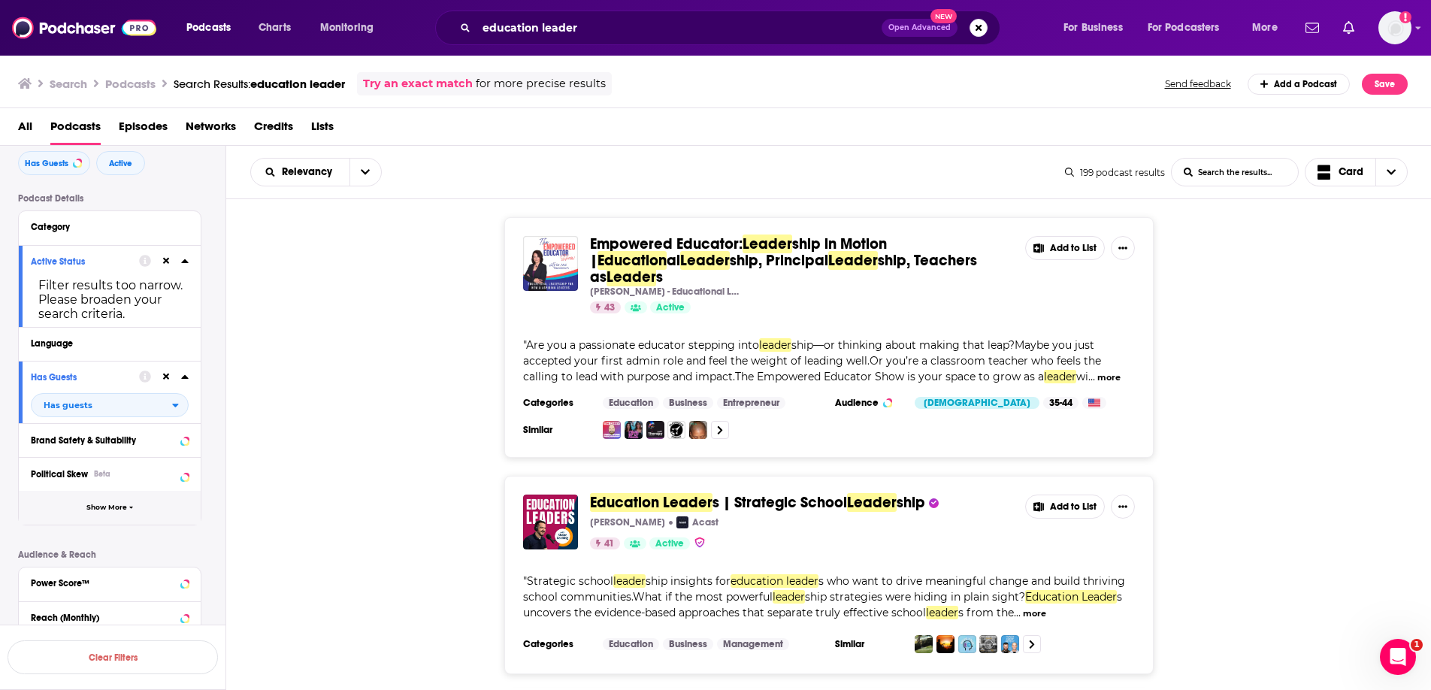
click at [112, 505] on span "Show More" at bounding box center [106, 508] width 41 height 8
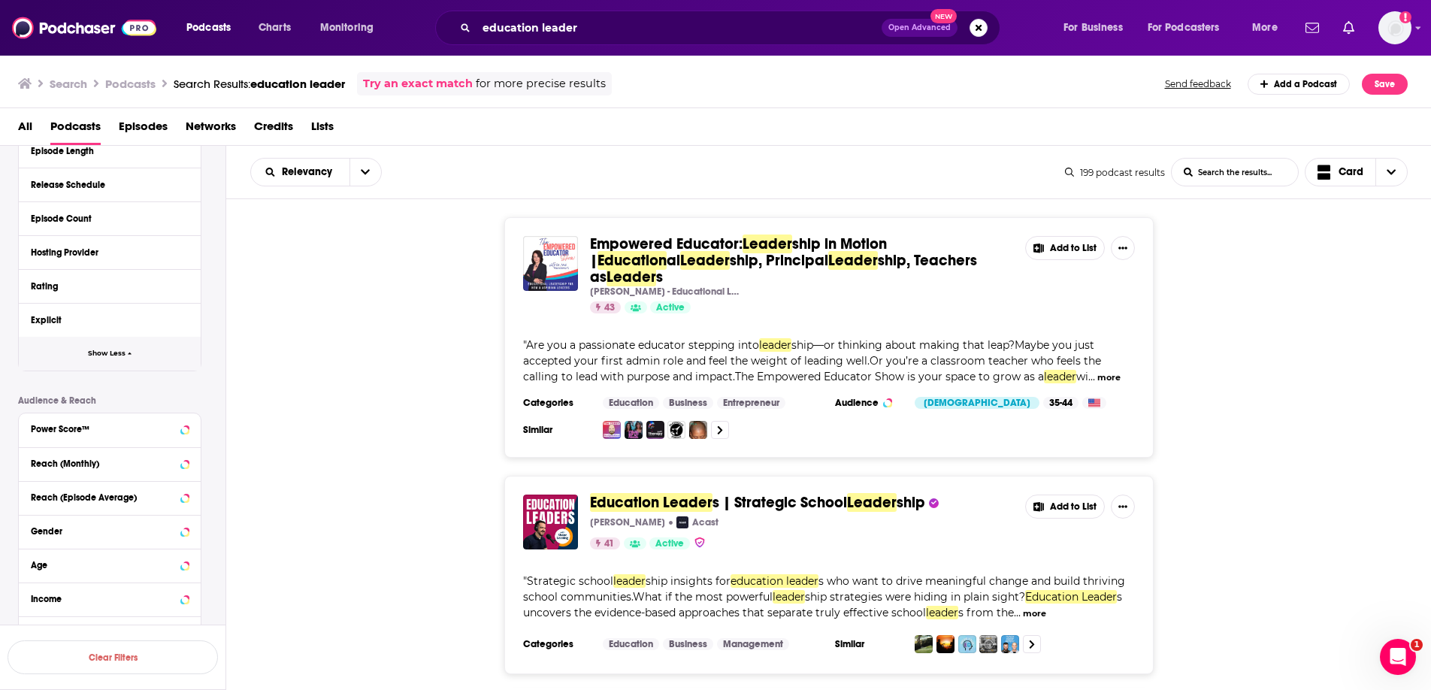
scroll to position [527, 0]
click at [176, 464] on div at bounding box center [174, 462] width 29 height 19
click at [186, 460] on icon at bounding box center [185, 462] width 8 height 12
click at [177, 489] on input "number" at bounding box center [150, 490] width 75 height 24
click at [80, 490] on input "number" at bounding box center [68, 490] width 75 height 24
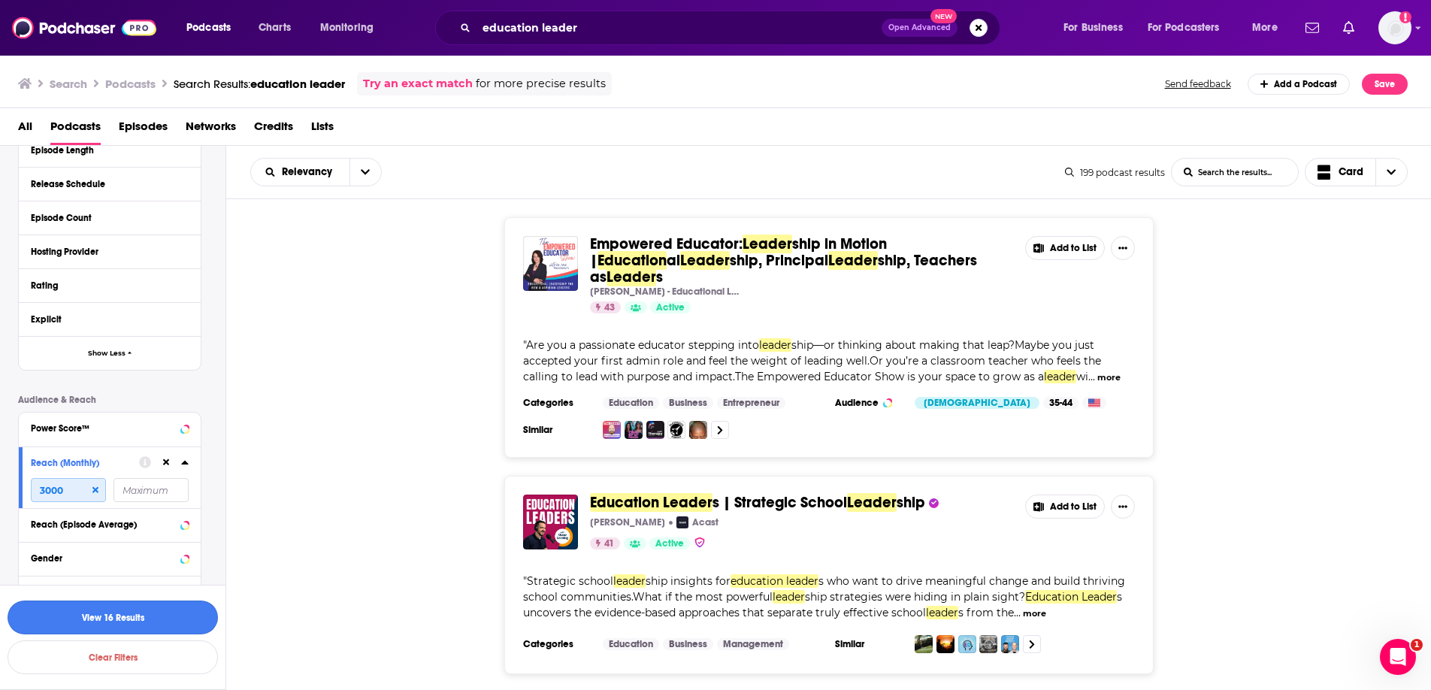
type input "3000"
click at [182, 608] on button "View 16 Results" at bounding box center [113, 618] width 210 height 34
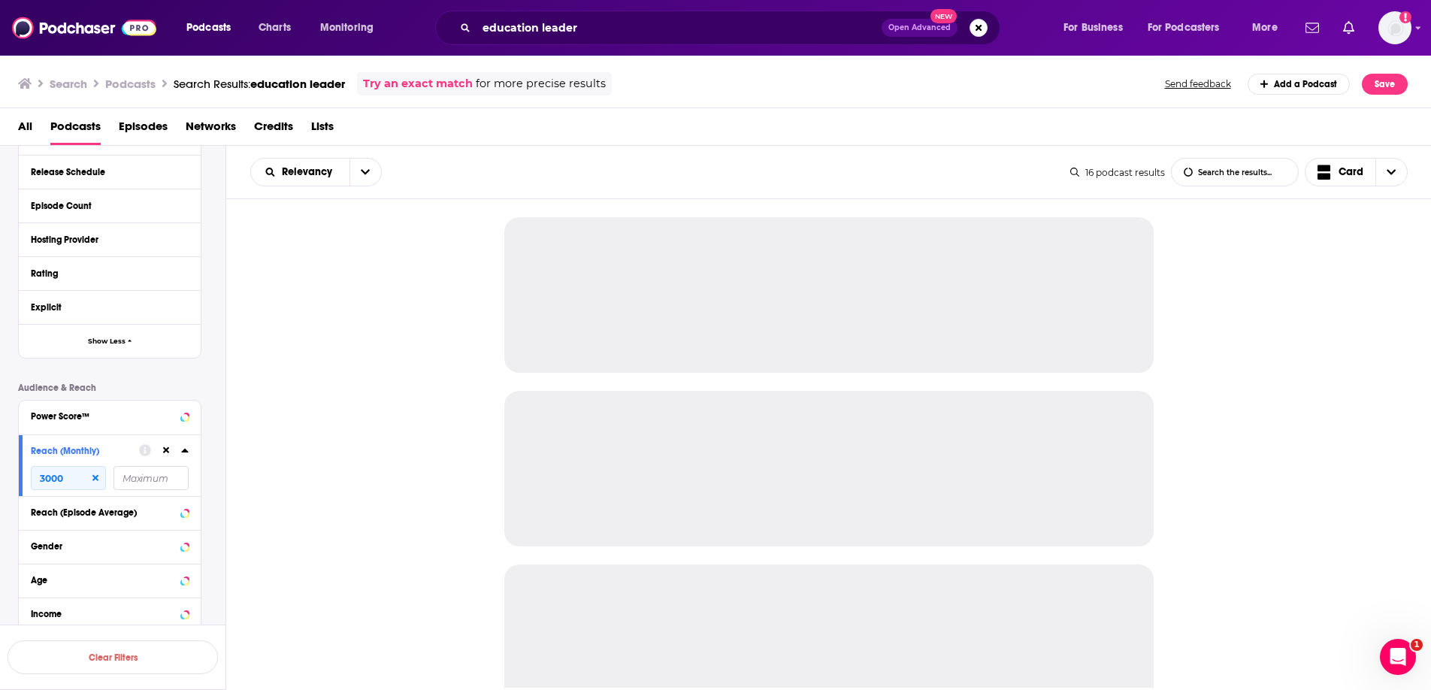
scroll to position [508, 0]
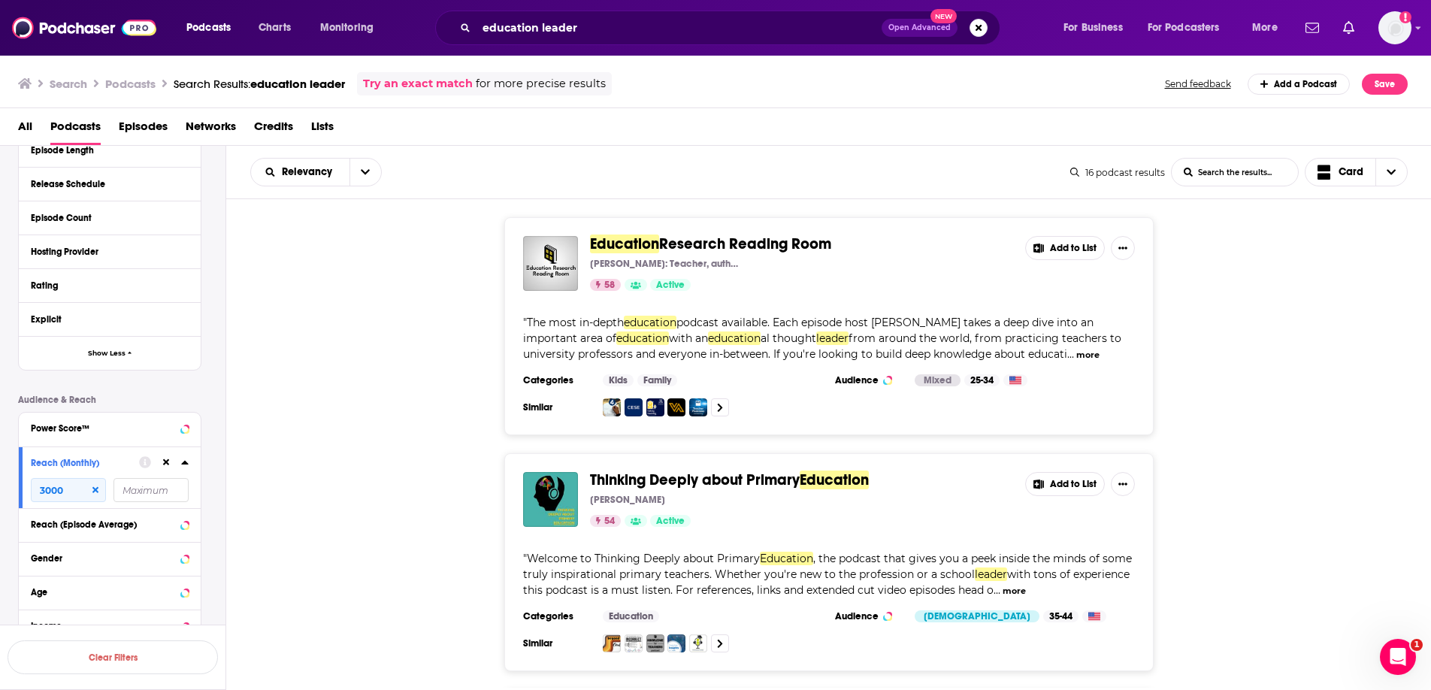
click at [378, 262] on div "Education Research Reading Room [PERSON_NAME]: Teacher, author, podcaster, blog…" at bounding box center [829, 326] width 1206 height 218
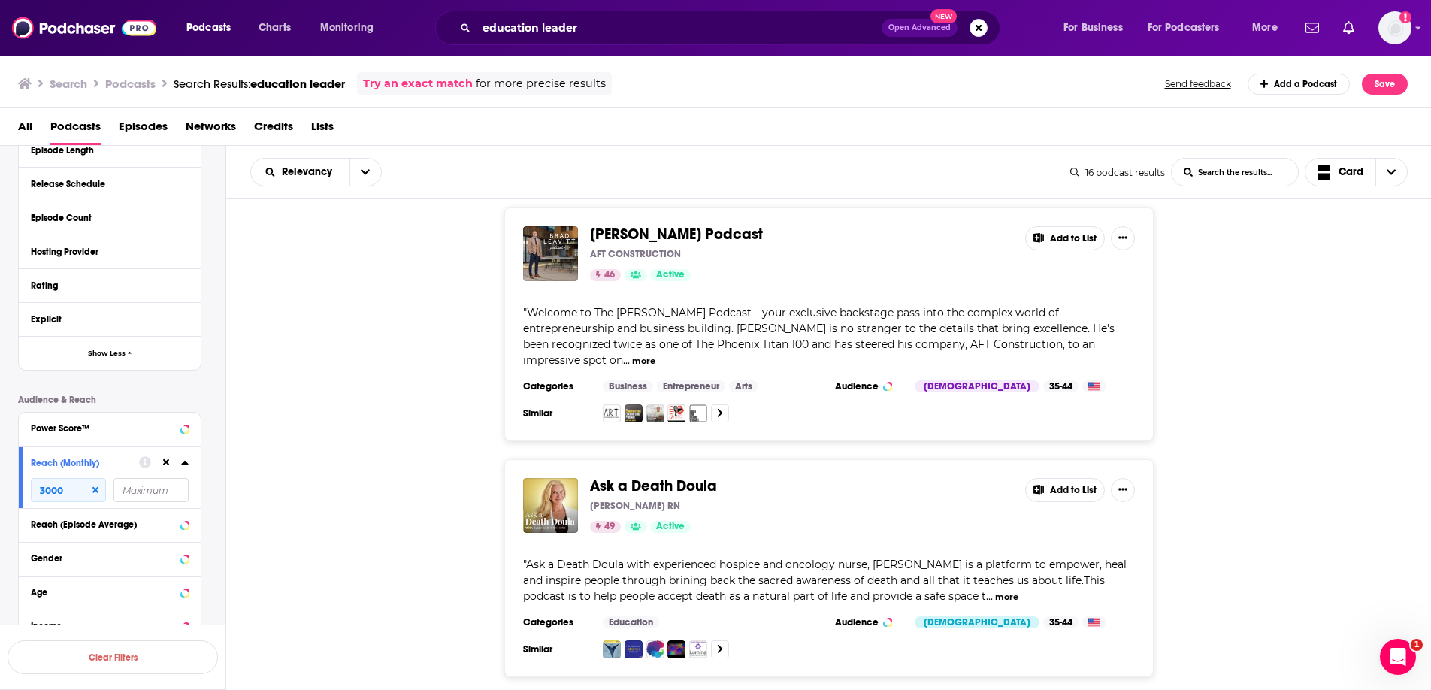
scroll to position [3544, 0]
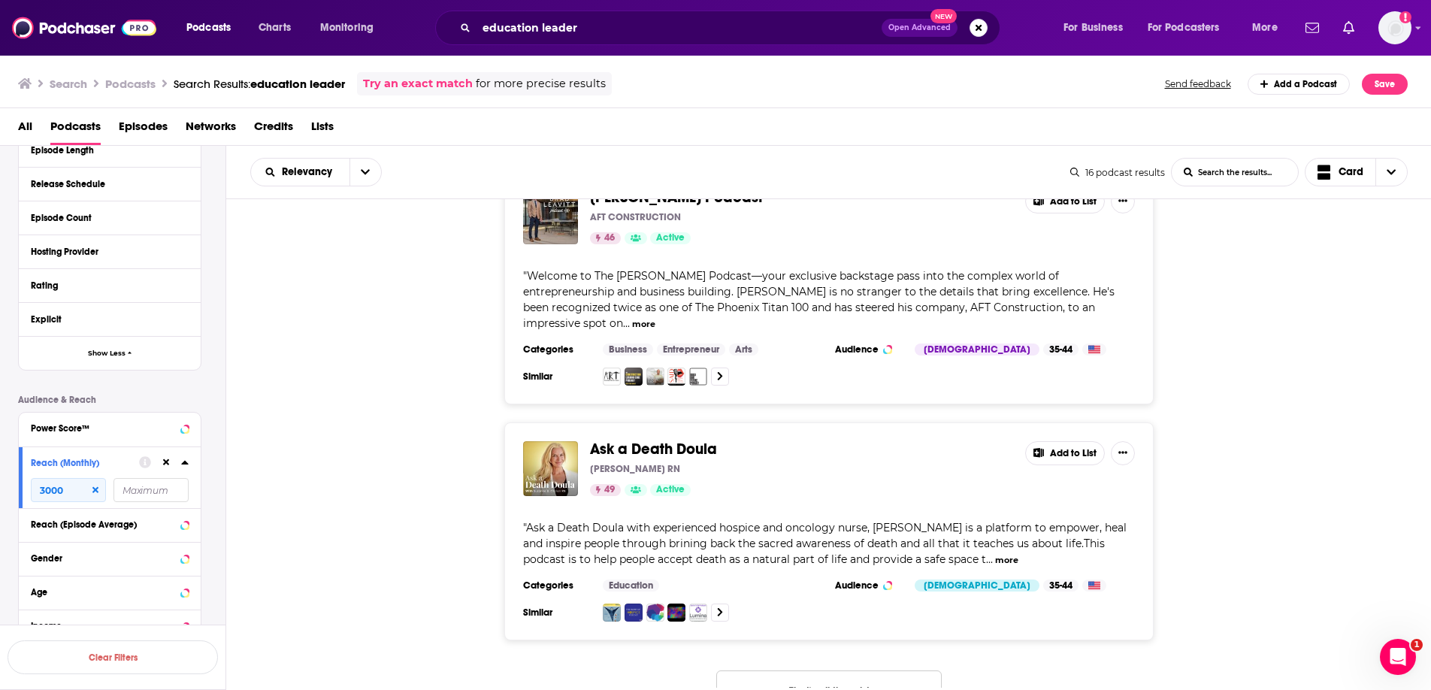
click at [713, 670] on button "That's all there is!" at bounding box center [828, 690] width 225 height 41
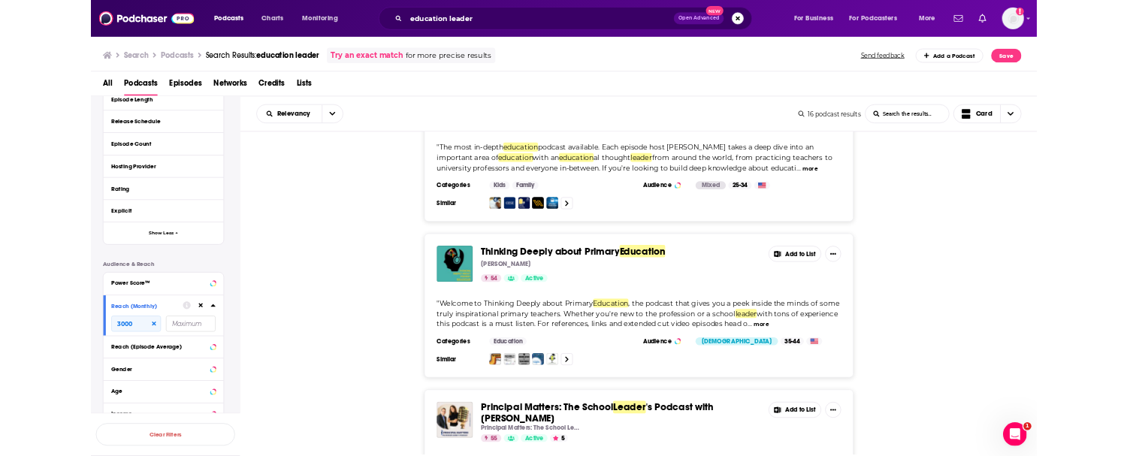
scroll to position [0, 0]
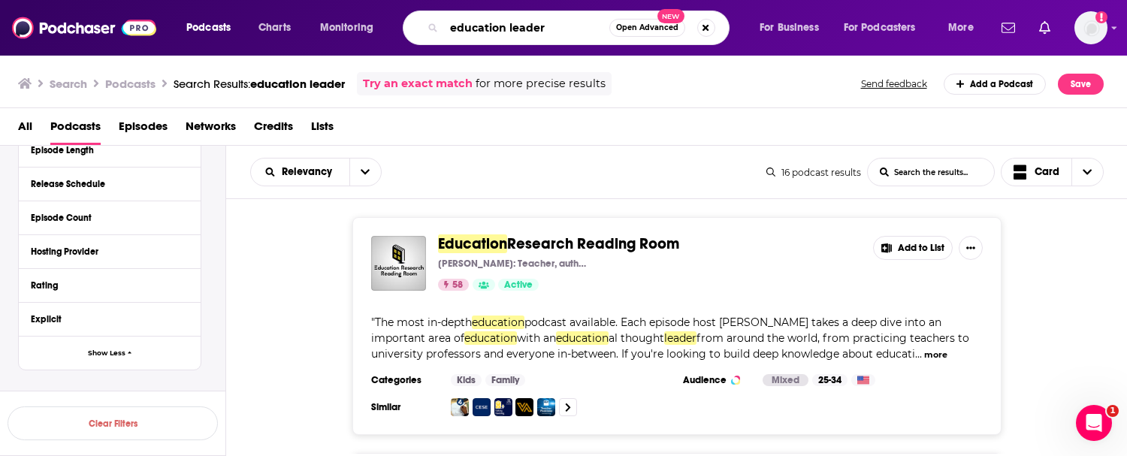
drag, startPoint x: 557, startPoint y: 24, endPoint x: 432, endPoint y: 28, distance: 124.8
click at [425, 31] on div "education leader Open Advanced New" at bounding box center [566, 28] width 327 height 35
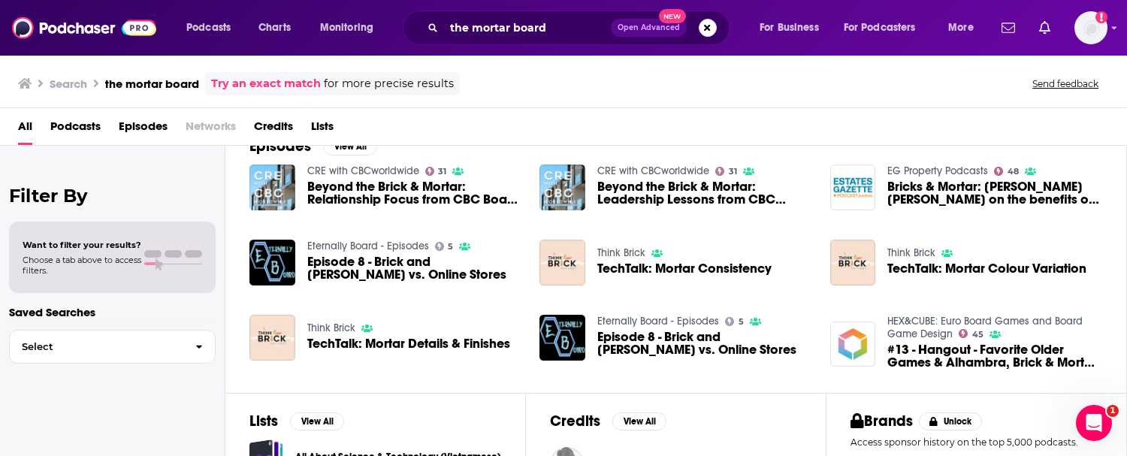
scroll to position [232, 0]
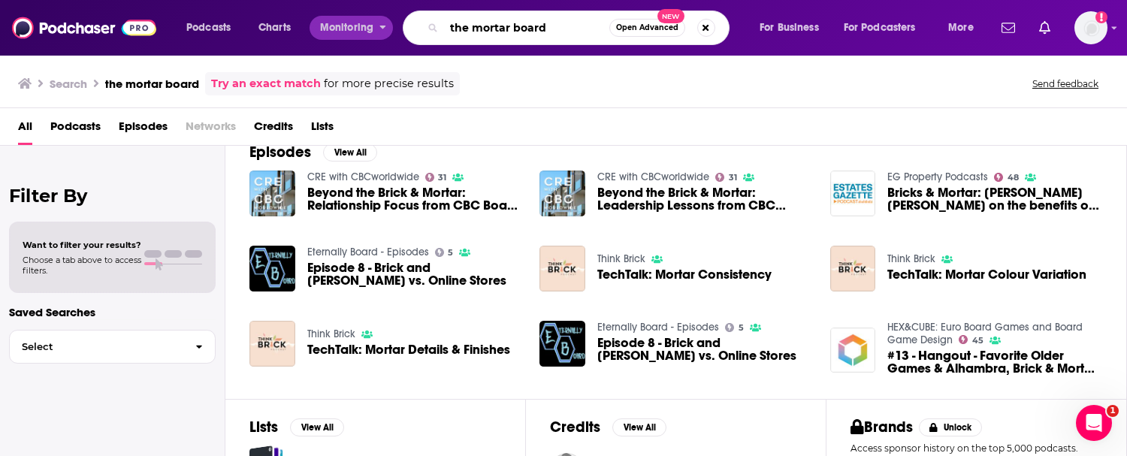
drag, startPoint x: 553, startPoint y: 28, endPoint x: 376, endPoint y: 15, distance: 177.8
click at [377, 15] on div "Podcasts Charts Monitoring the mortar board Open Advanced New For Business For …" at bounding box center [582, 28] width 813 height 35
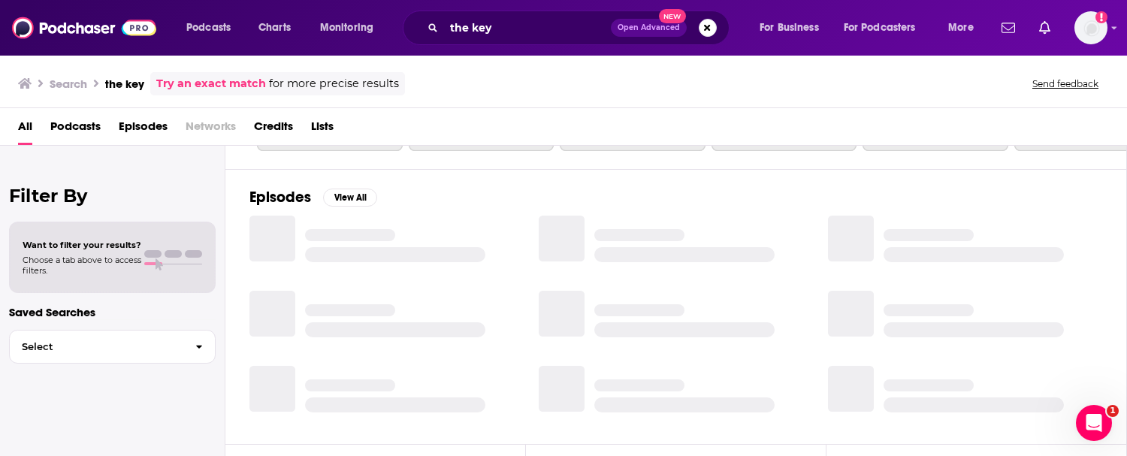
scroll to position [232, 0]
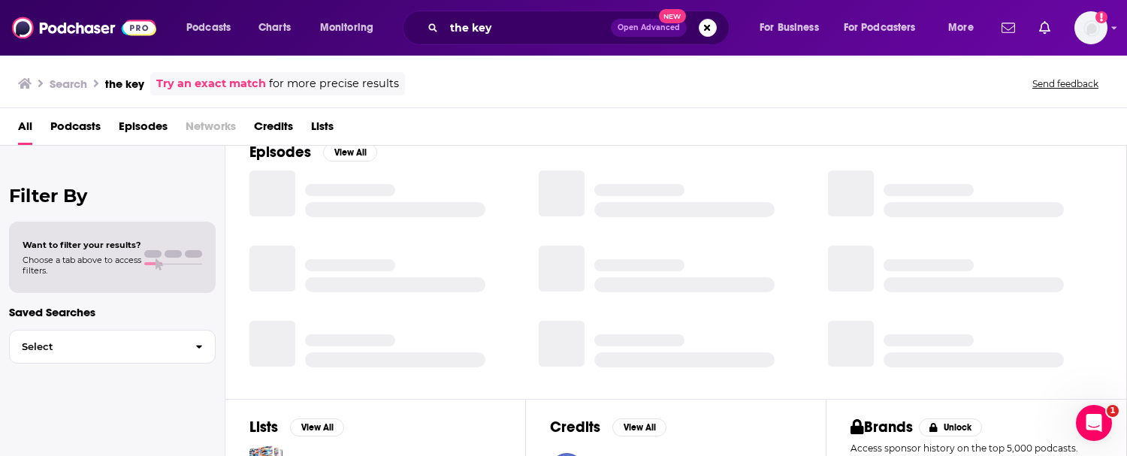
click at [84, 123] on span "Podcasts" at bounding box center [75, 129] width 50 height 31
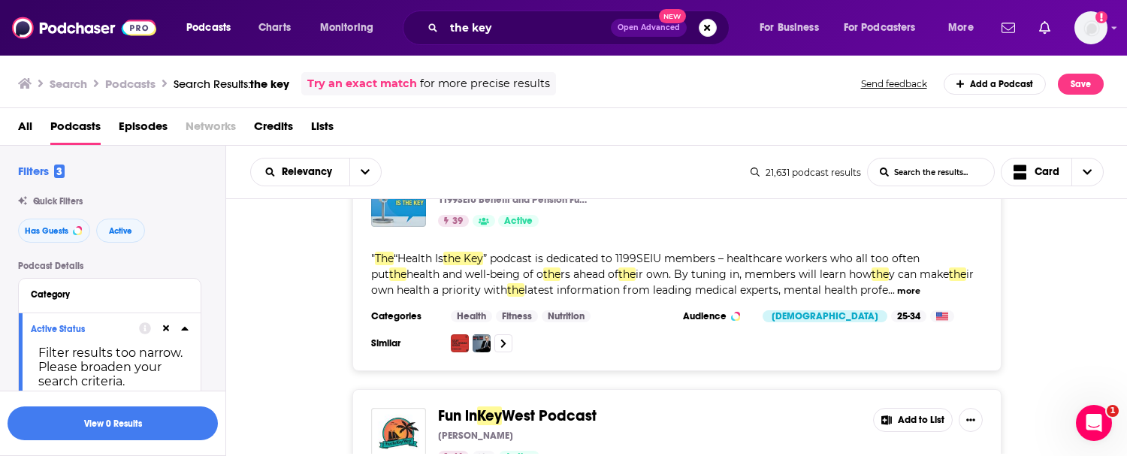
scroll to position [5601, 0]
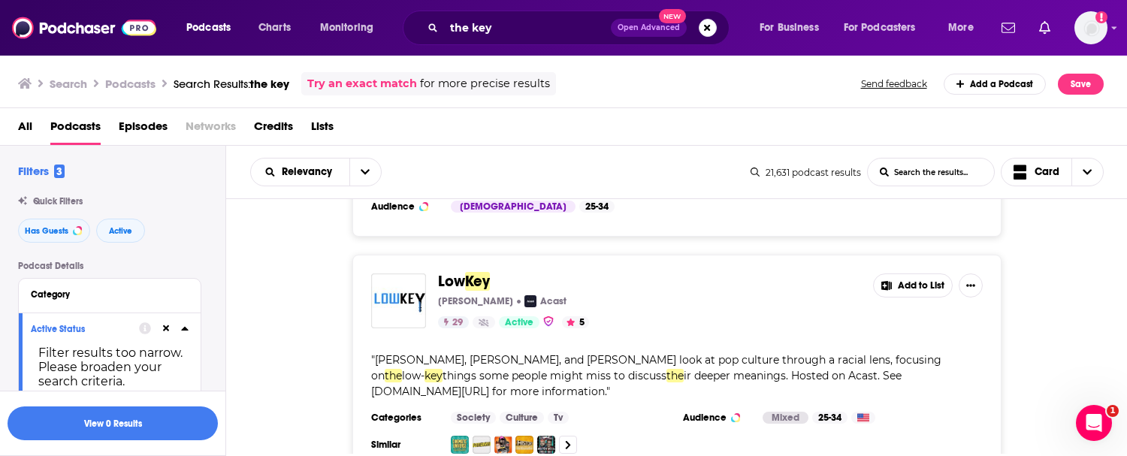
scroll to position [9650, 0]
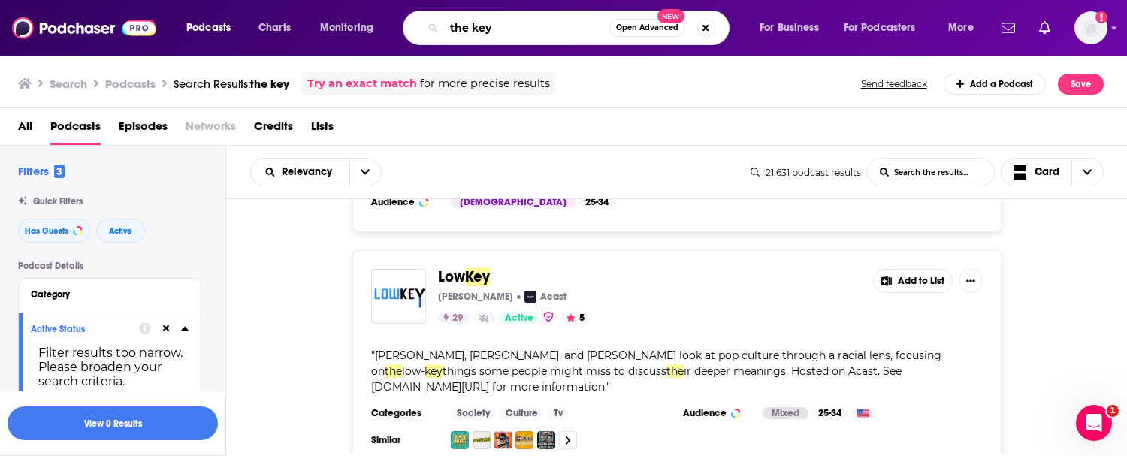
drag, startPoint x: 510, startPoint y: 20, endPoint x: 404, endPoint y: 21, distance: 106.7
click at [407, 22] on div "the key Open Advanced New" at bounding box center [566, 28] width 327 height 35
drag, startPoint x: 505, startPoint y: 20, endPoint x: 416, endPoint y: 14, distance: 89.6
click at [416, 14] on div "the key Open Advanced New" at bounding box center [566, 28] width 327 height 35
drag, startPoint x: 486, startPoint y: 25, endPoint x: 511, endPoint y: 28, distance: 25.0
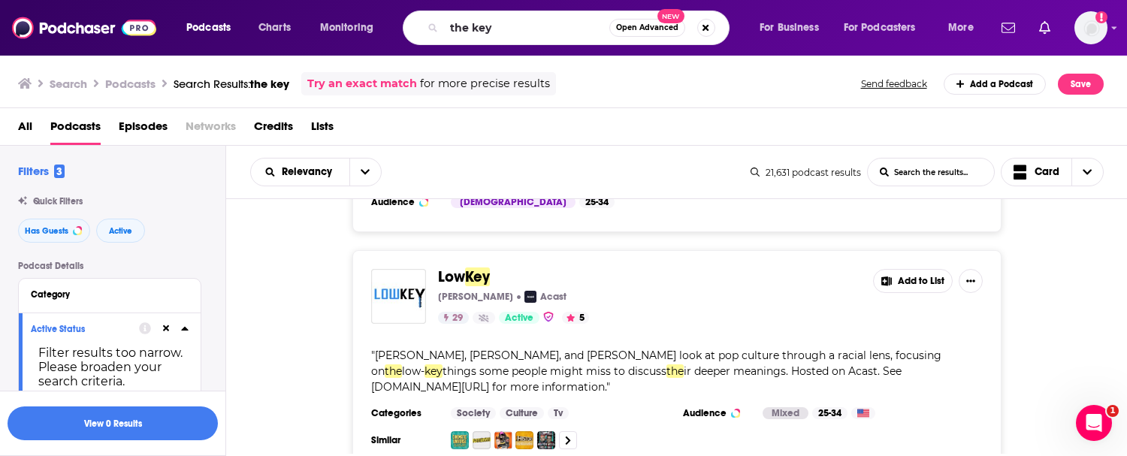
click at [517, 28] on div "the key Open Advanced New" at bounding box center [566, 28] width 327 height 35
drag, startPoint x: 511, startPoint y: 28, endPoint x: 443, endPoint y: 20, distance: 68.8
click at [443, 20] on div "the key Open Advanced New" at bounding box center [566, 28] width 327 height 35
type input "futureu"
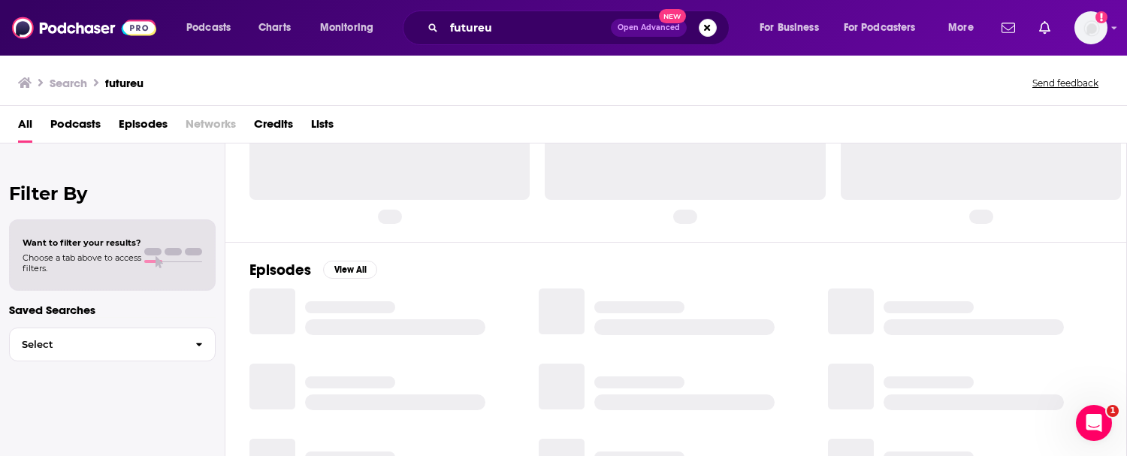
scroll to position [68, 0]
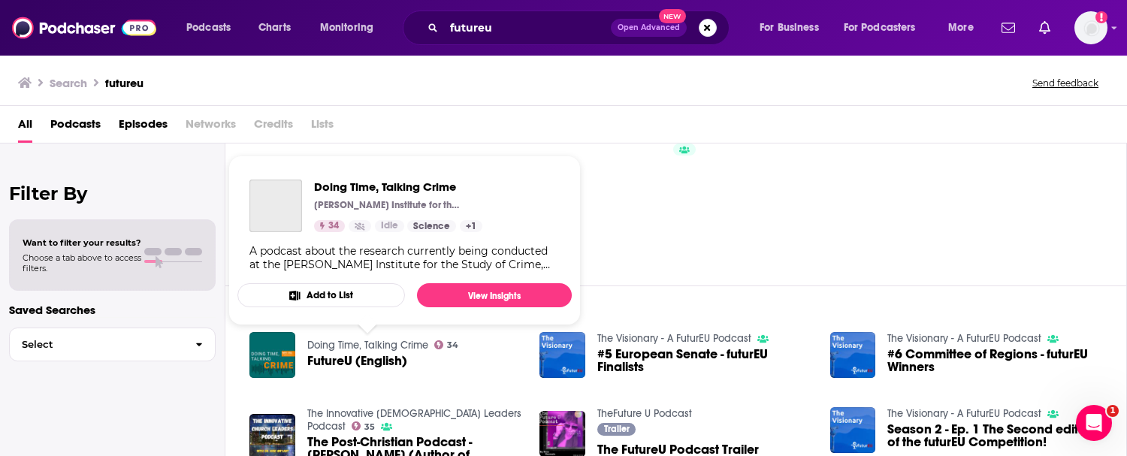
click at [386, 352] on div "Doing Time, Talking Crime 34 FutureU (English)" at bounding box center [383, 355] width 152 height 47
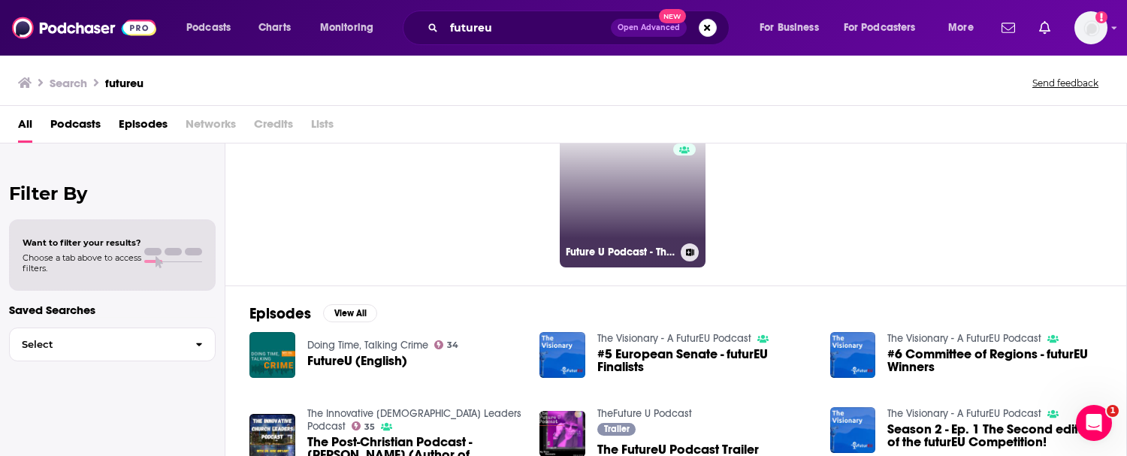
scroll to position [0, 0]
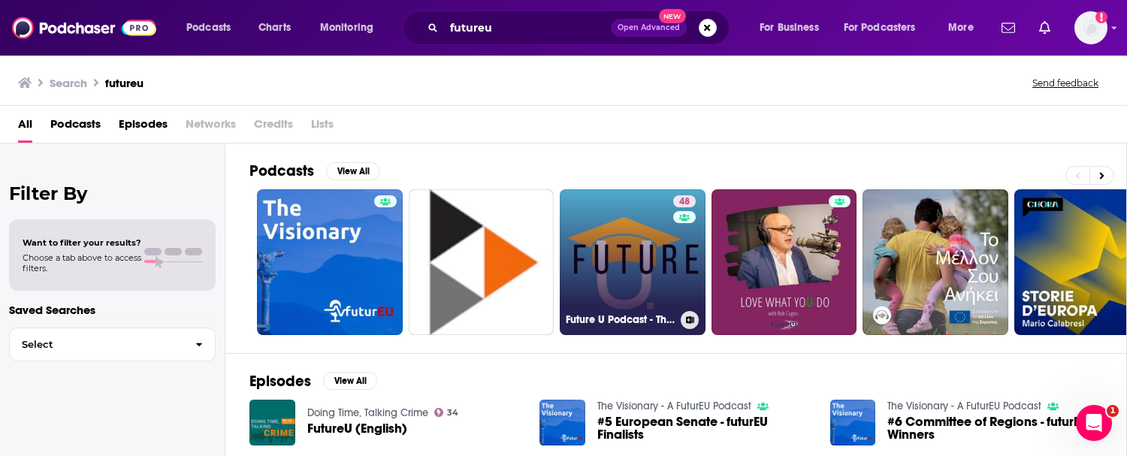
click at [626, 263] on link "48 Future U Podcast - The Pulse of Higher Ed" at bounding box center [633, 262] width 146 height 146
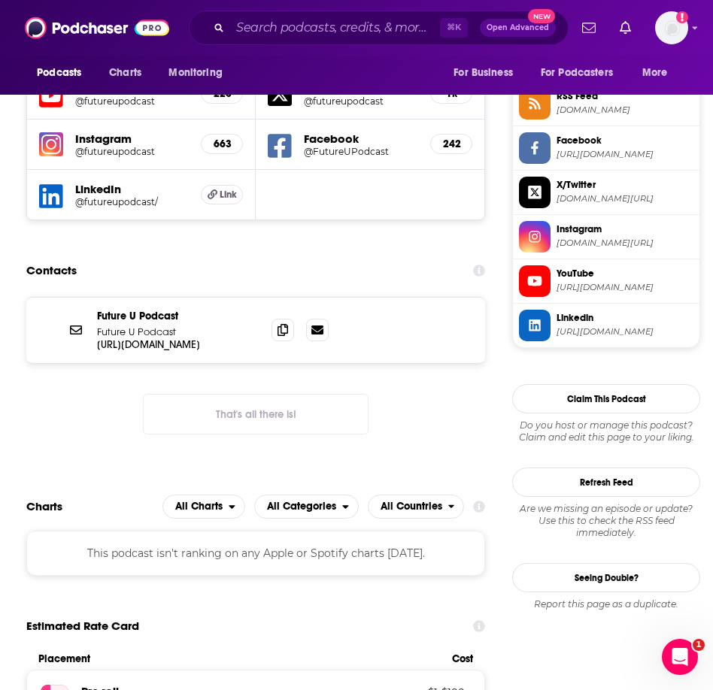
scroll to position [1388, 0]
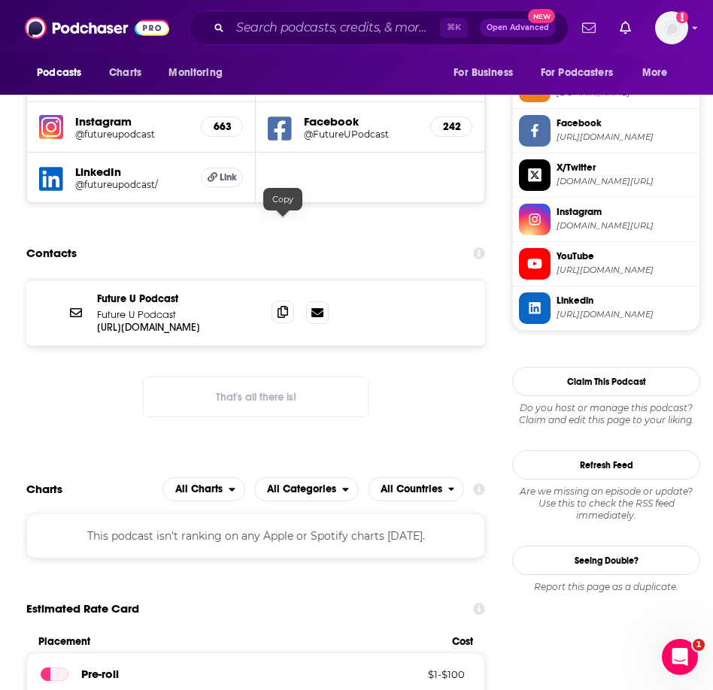
click at [284, 306] on icon at bounding box center [282, 312] width 11 height 12
click at [446, 291] on div "Future U Podcast Future U Podcast [URL][DOMAIN_NAME] [URL][DOMAIN_NAME] That's …" at bounding box center [255, 361] width 459 height 162
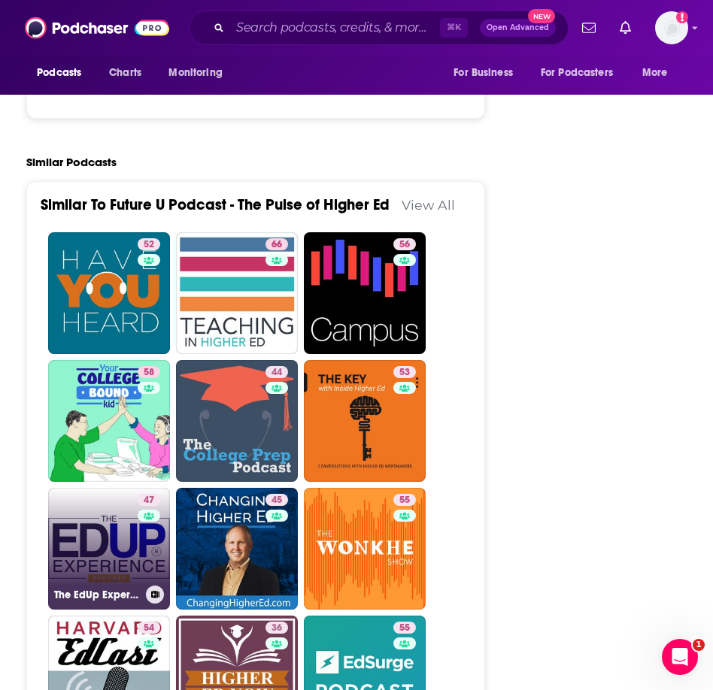
scroll to position [2793, 0]
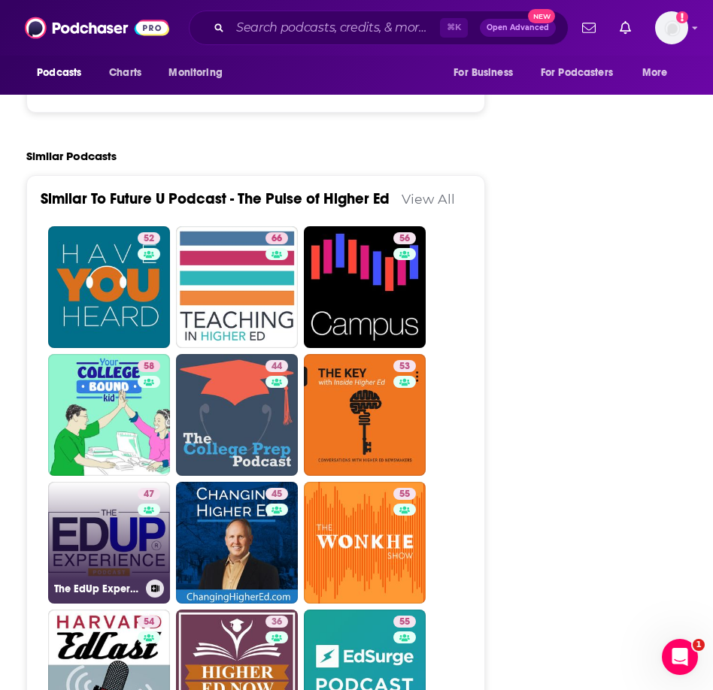
click at [120, 482] on link "47 The EdUp Experience" at bounding box center [109, 543] width 122 height 122
type input "[URL][DOMAIN_NAME]"
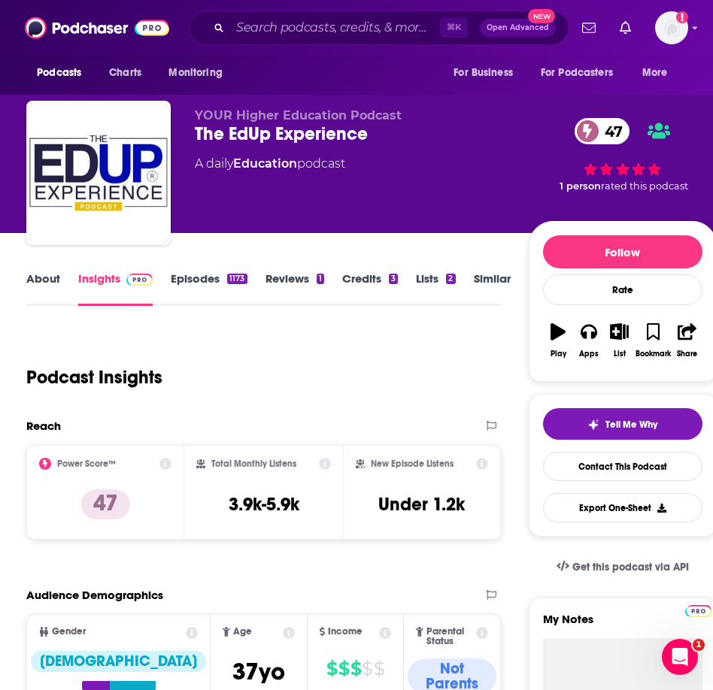
click at [41, 280] on link "About" at bounding box center [43, 288] width 34 height 35
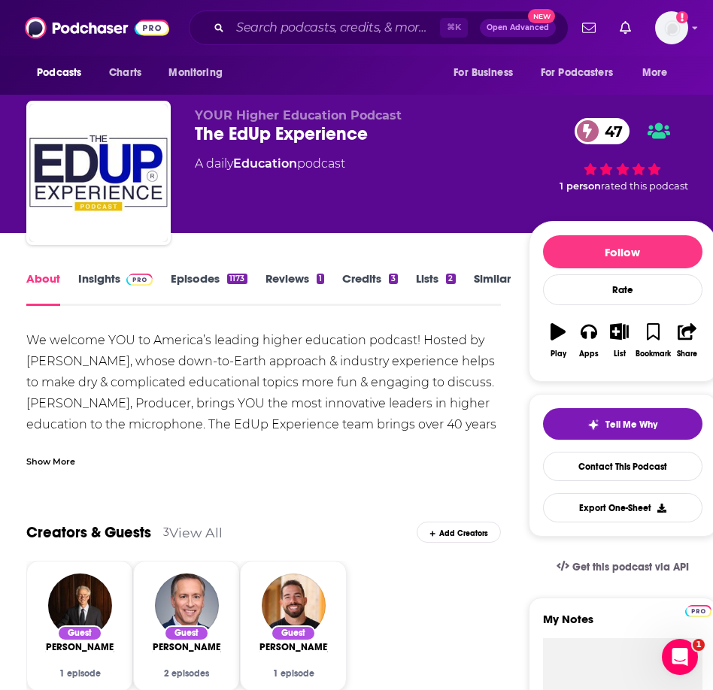
click at [110, 274] on link "Insights" at bounding box center [115, 288] width 74 height 35
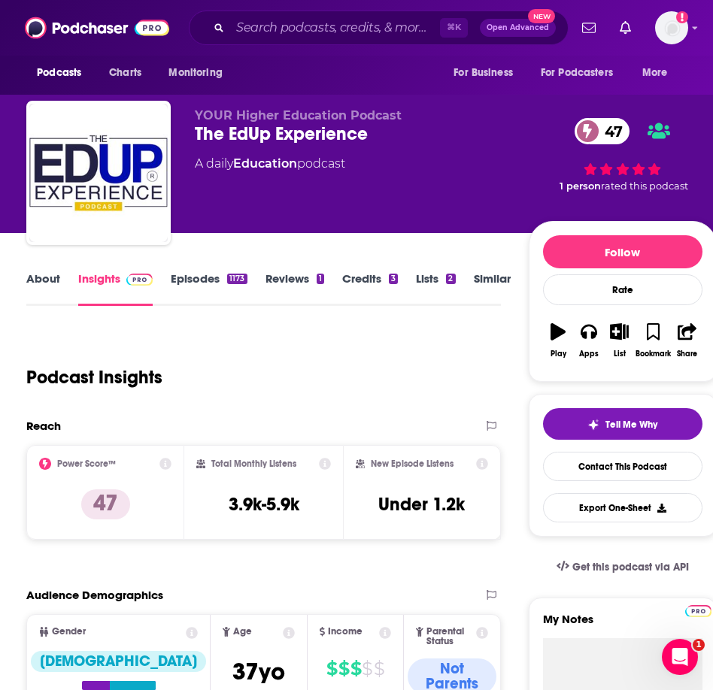
click at [210, 271] on link "Episodes 1173" at bounding box center [209, 288] width 76 height 35
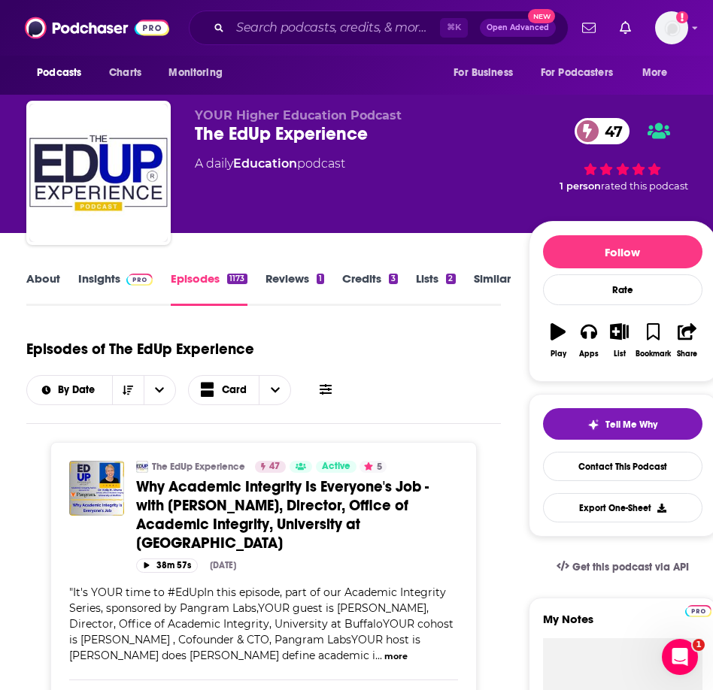
click at [101, 275] on link "Insights" at bounding box center [115, 288] width 74 height 35
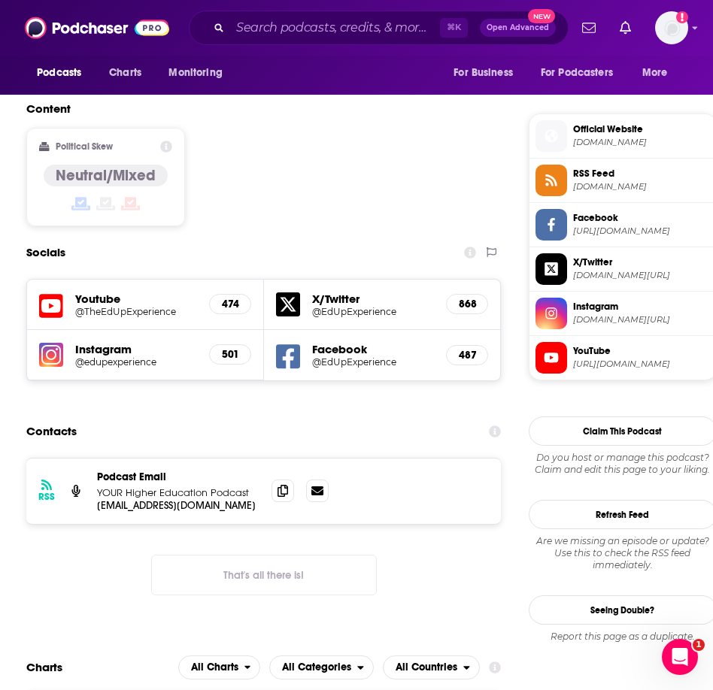
scroll to position [1164, 0]
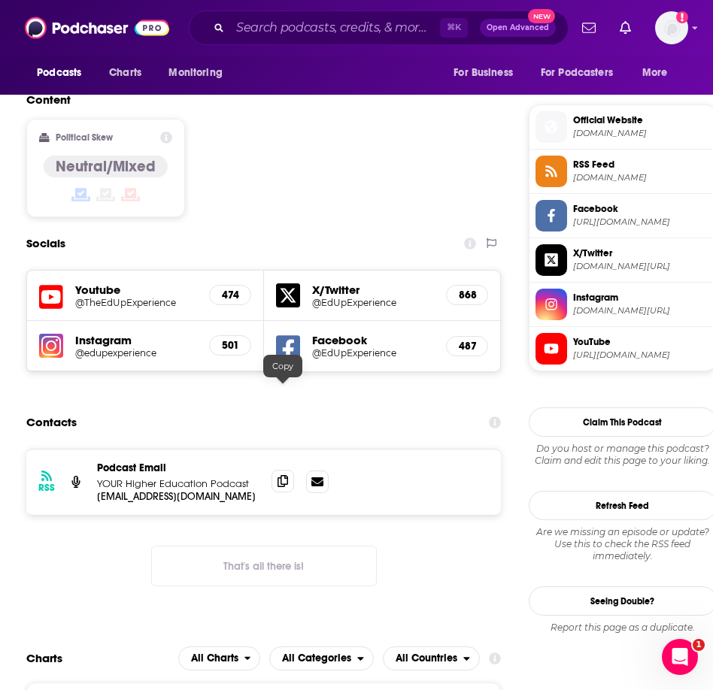
click at [286, 475] on icon at bounding box center [282, 481] width 11 height 12
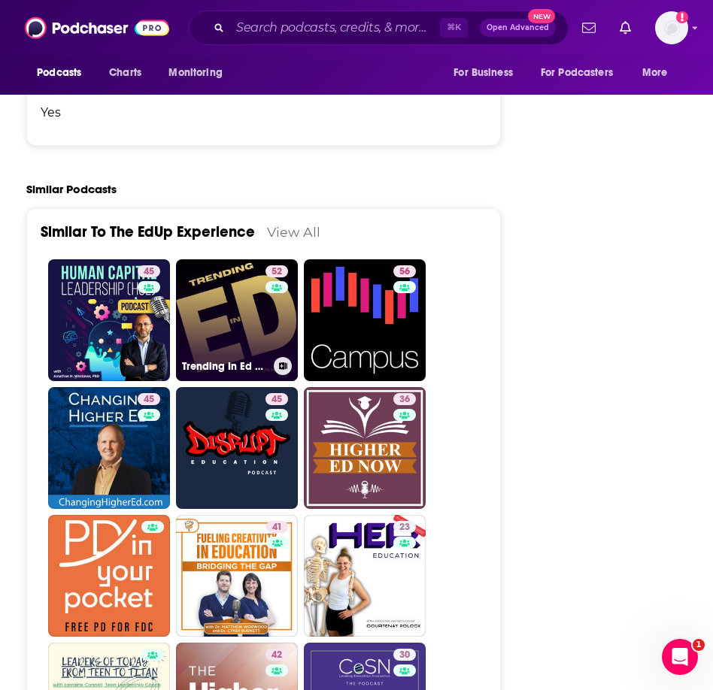
scroll to position [2692, 0]
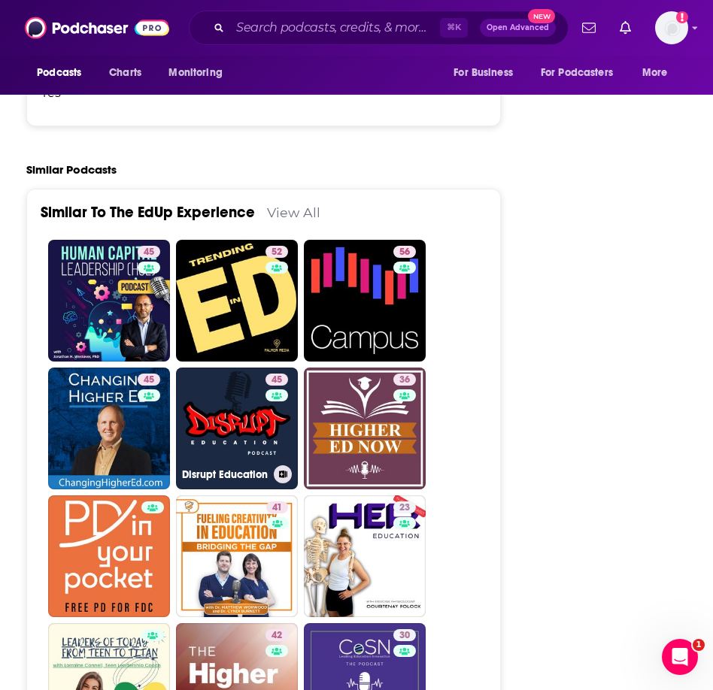
click at [238, 368] on link "45 Disrupt Education" at bounding box center [237, 429] width 122 height 122
type input "[URL][DOMAIN_NAME]"
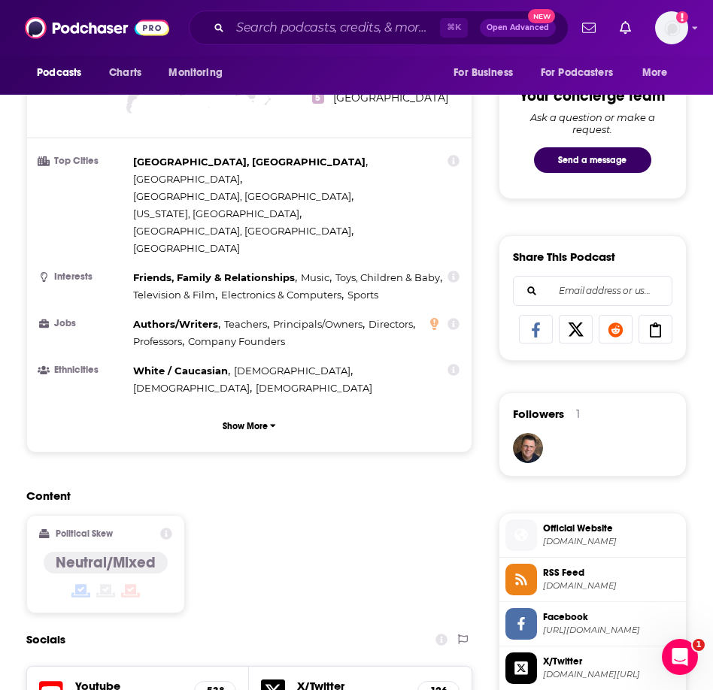
scroll to position [758, 0]
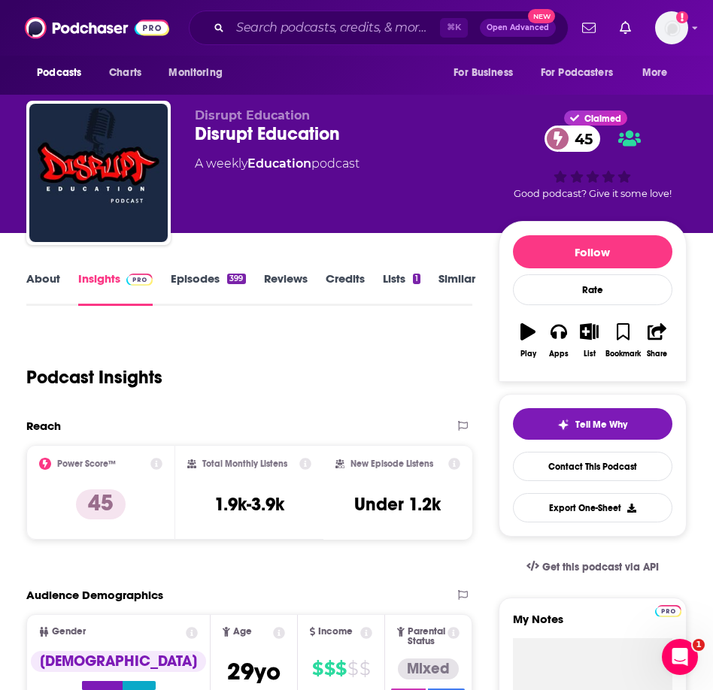
click at [44, 277] on link "About" at bounding box center [43, 288] width 34 height 35
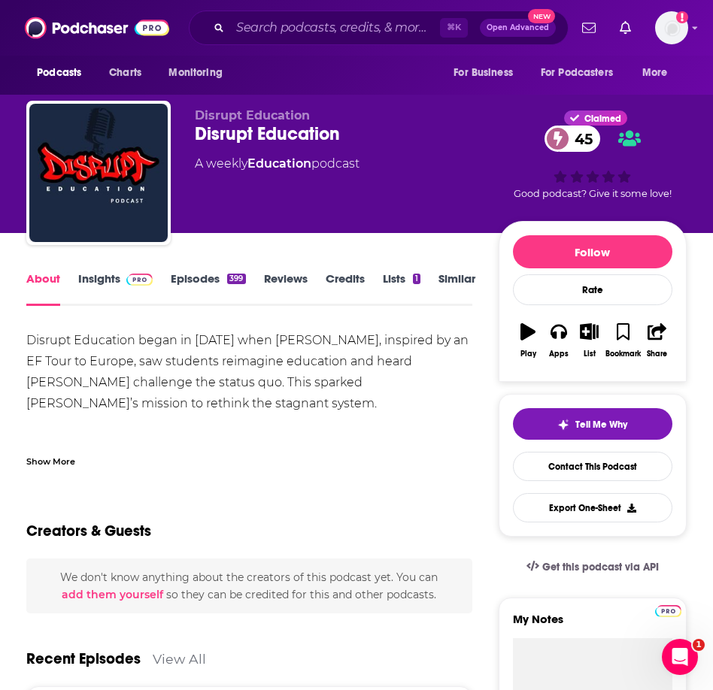
click at [124, 280] on span at bounding box center [136, 278] width 32 height 14
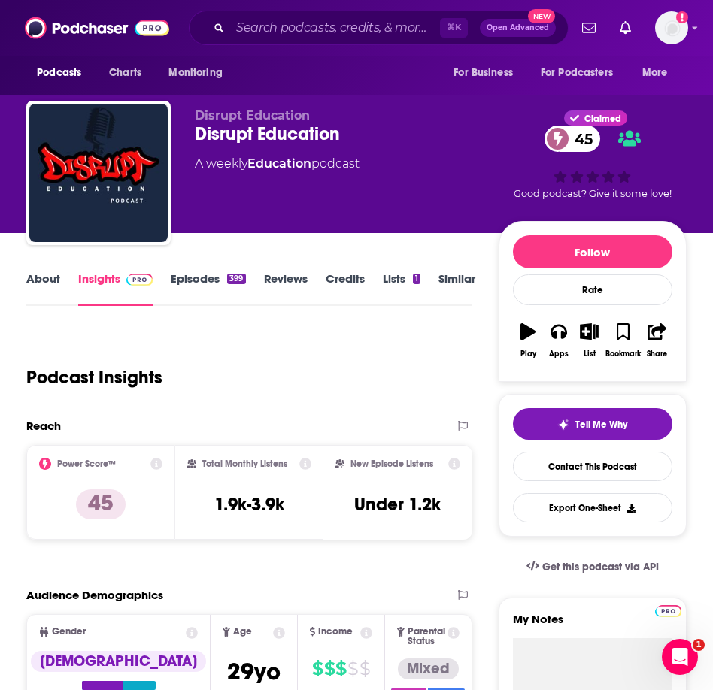
click at [47, 283] on link "About" at bounding box center [43, 288] width 34 height 35
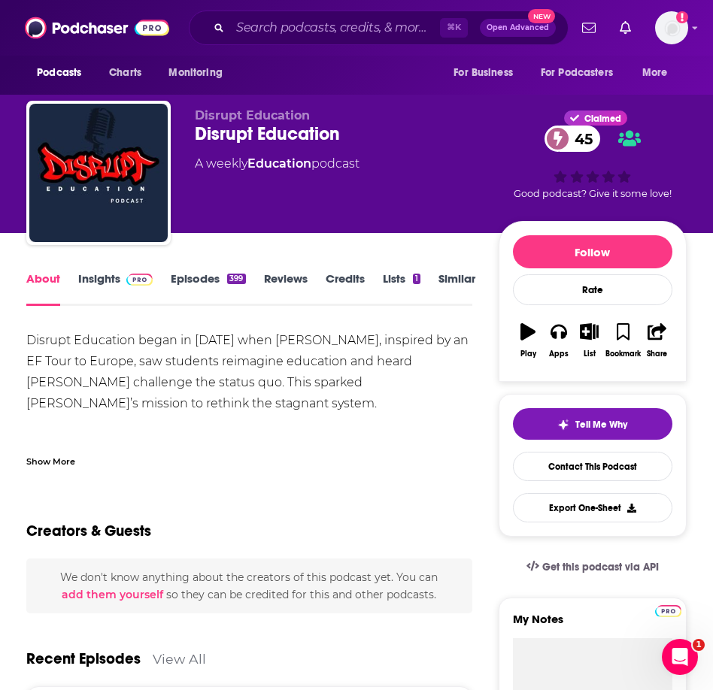
click at [221, 282] on link "Episodes 399" at bounding box center [208, 288] width 74 height 35
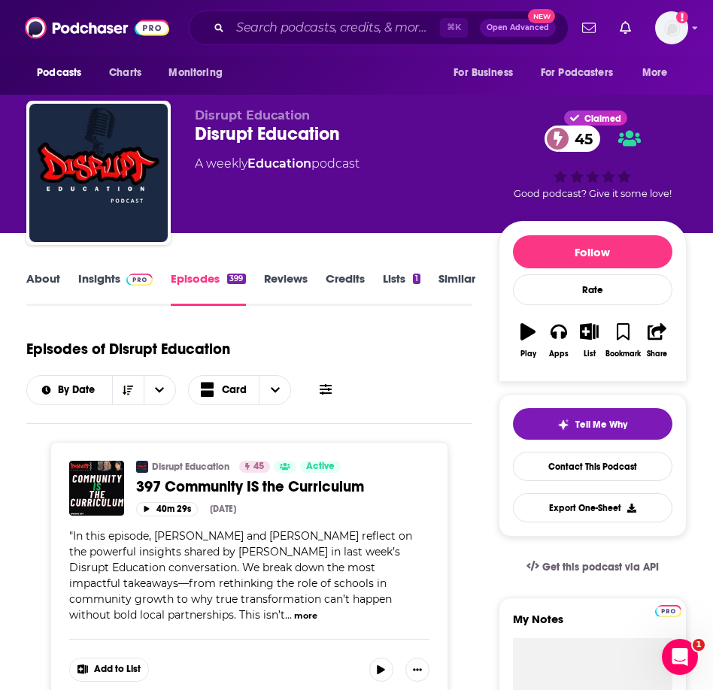
click at [104, 286] on link "Insights" at bounding box center [115, 288] width 74 height 35
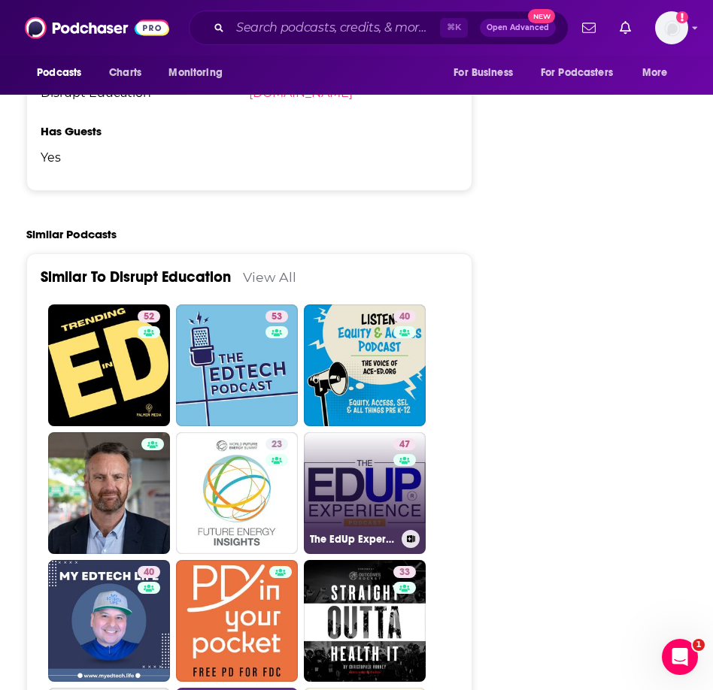
scroll to position [2734, 0]
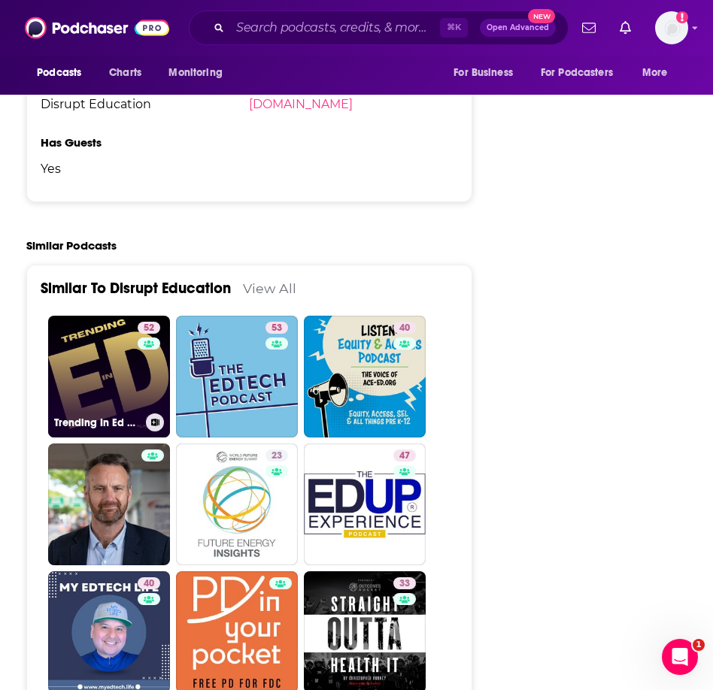
click at [123, 316] on link "52 Trending In Ed with Mike Palmer" at bounding box center [109, 377] width 122 height 122
type input "https://www.podchaser.com/podcasts/trending-in-ed-with-mike-palme-220398"
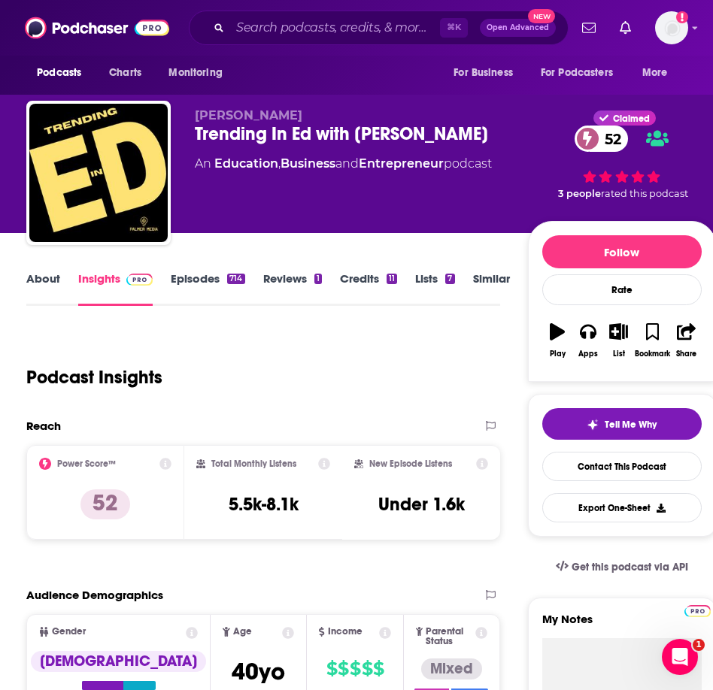
click at [52, 282] on link "About" at bounding box center [43, 288] width 34 height 35
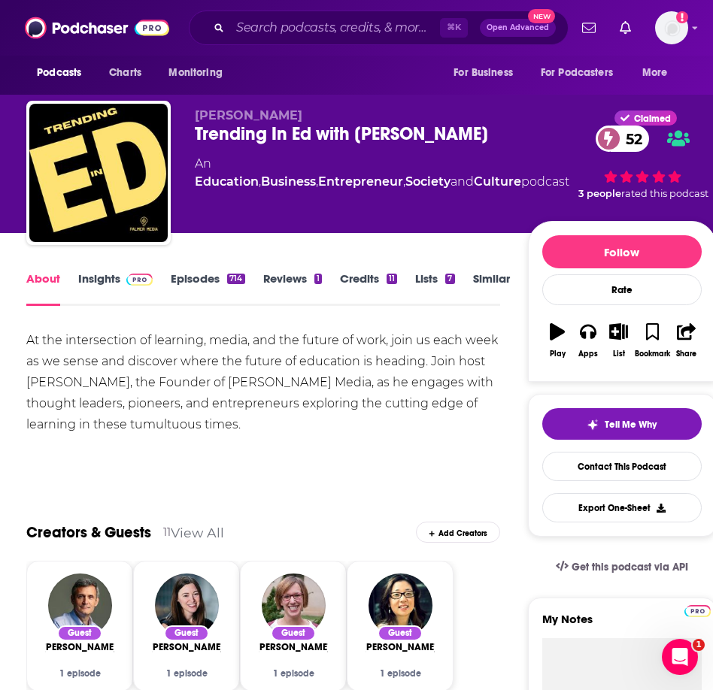
click at [101, 280] on link "Insights" at bounding box center [115, 288] width 74 height 35
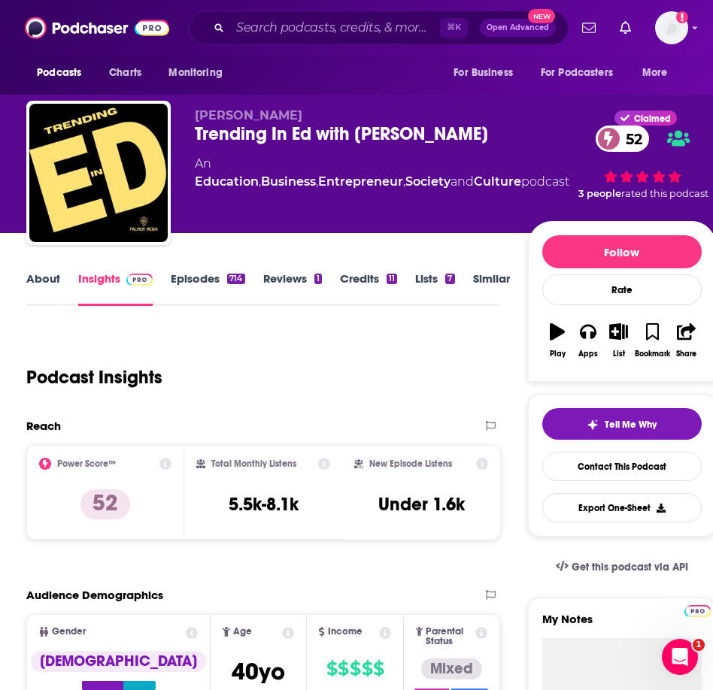
click at [204, 277] on link "Episodes 714" at bounding box center [208, 288] width 74 height 35
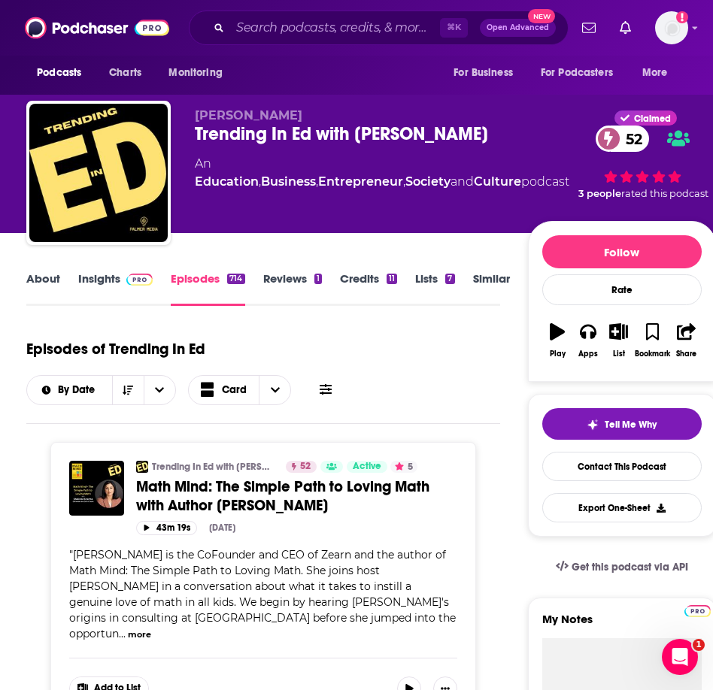
click at [118, 274] on link "Insights" at bounding box center [115, 288] width 74 height 35
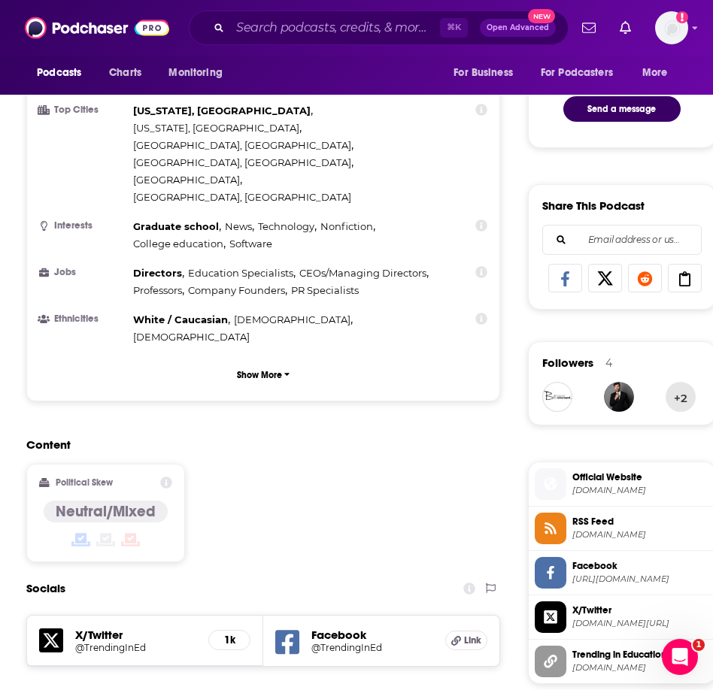
scroll to position [978, 0]
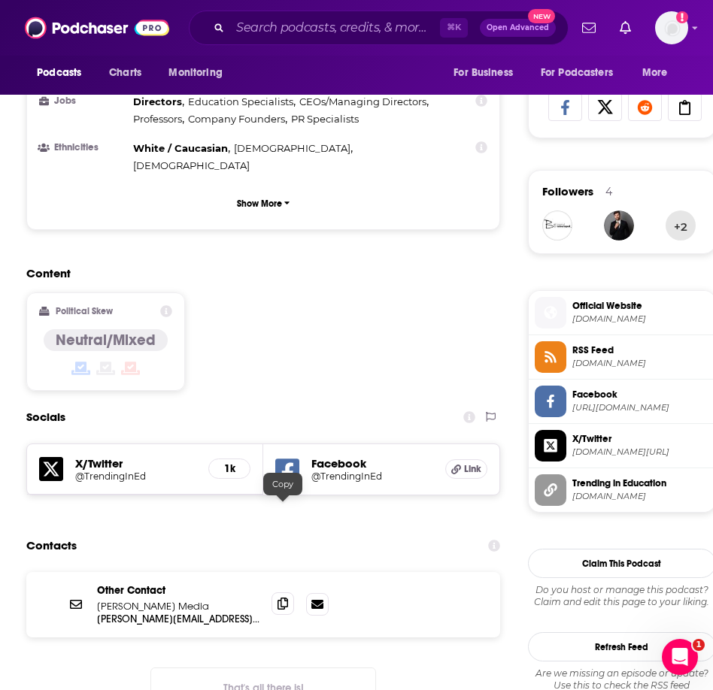
click at [286, 598] on icon at bounding box center [282, 604] width 11 height 12
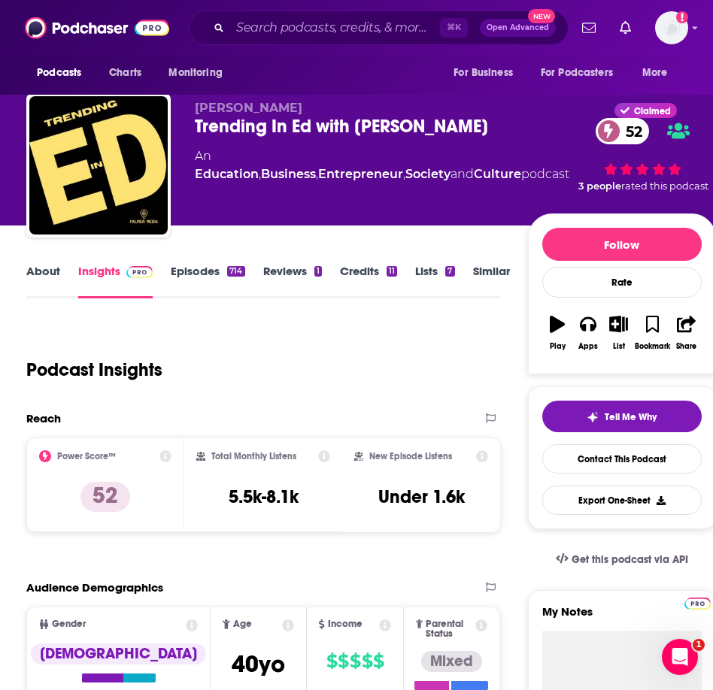
scroll to position [0, 0]
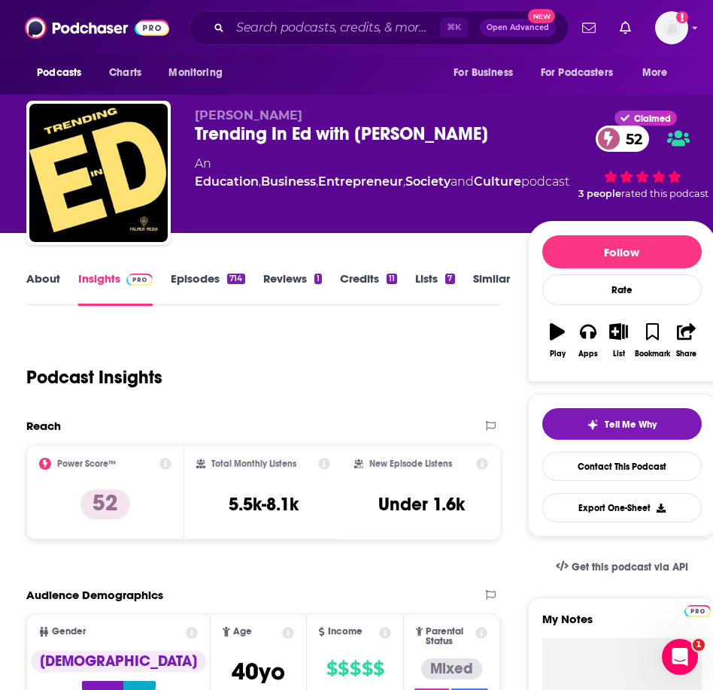
click at [52, 274] on link "About" at bounding box center [43, 288] width 34 height 35
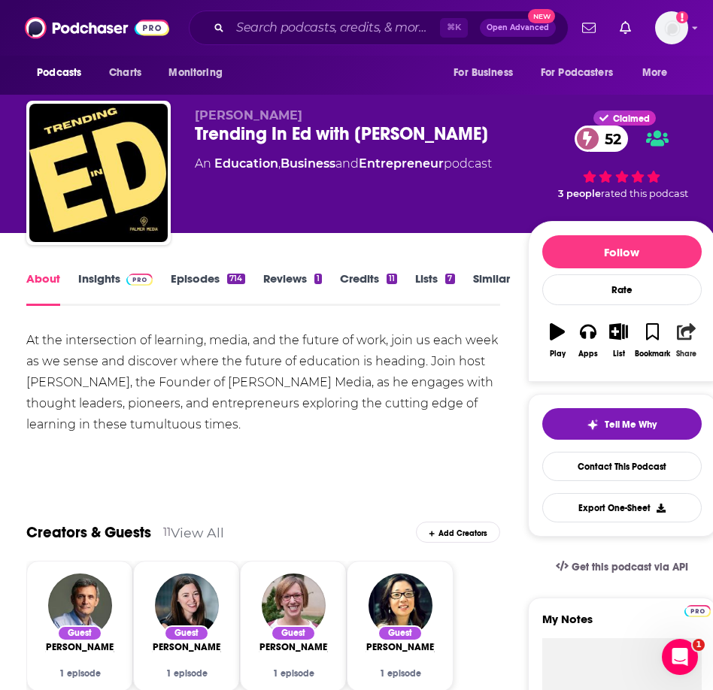
click at [691, 330] on icon "button" at bounding box center [685, 331] width 19 height 17
